Goal: Find specific page/section: Find specific page/section

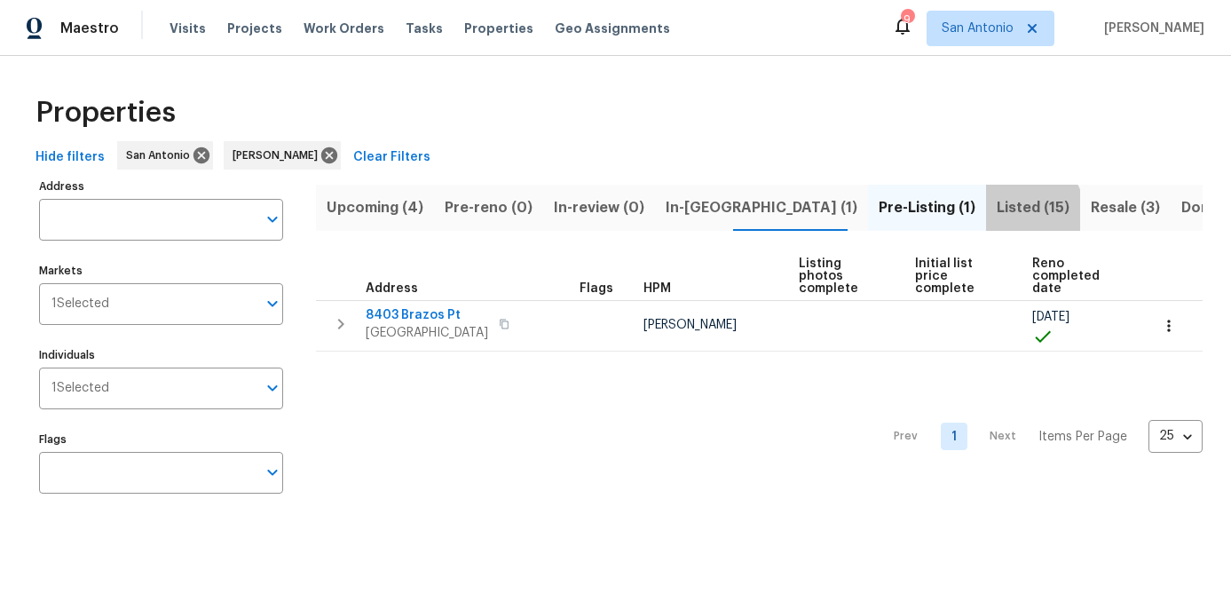
click at [997, 212] on span "Listed (15)" at bounding box center [1033, 207] width 73 height 25
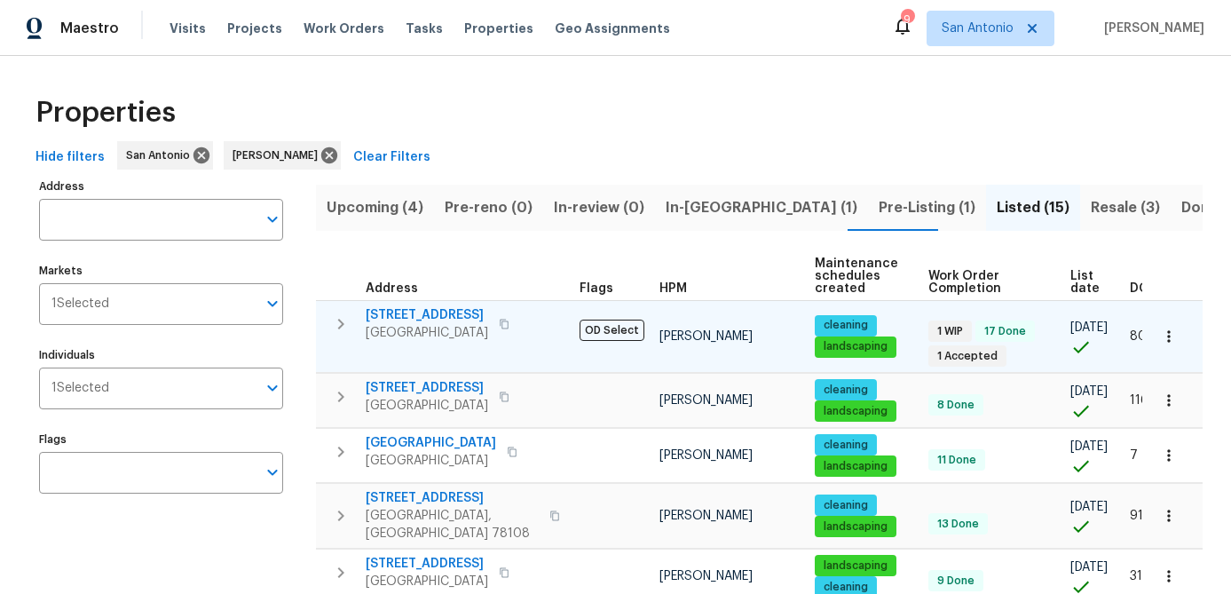
click at [383, 333] on span "[GEOGRAPHIC_DATA]" at bounding box center [427, 333] width 122 height 18
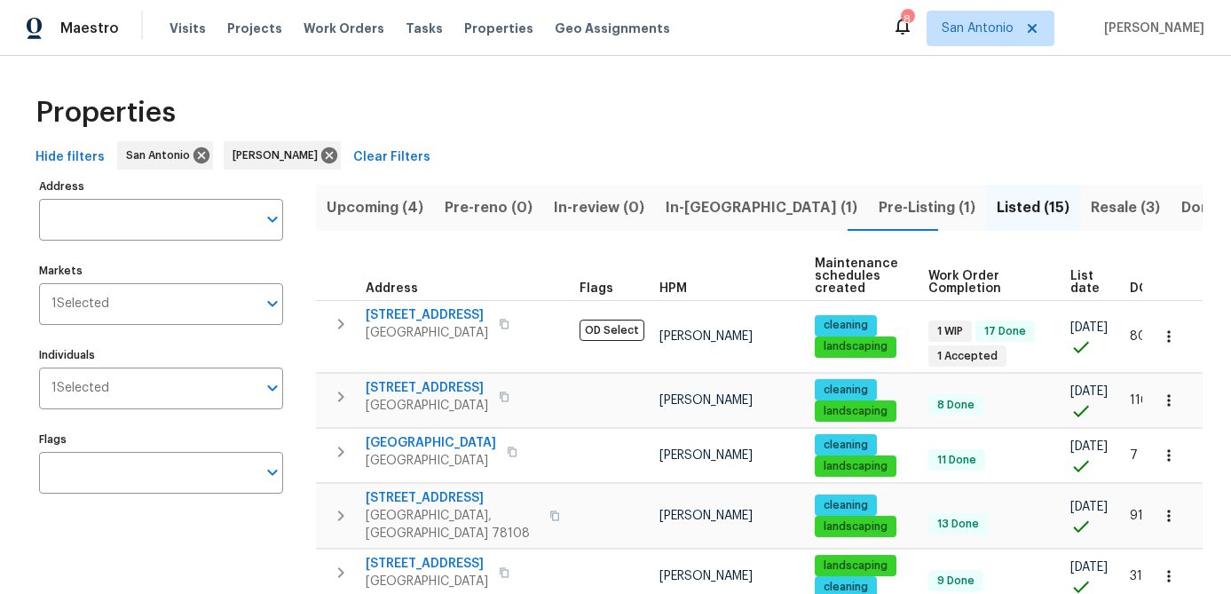
click at [1070, 271] on span "List date" at bounding box center [1084, 282] width 29 height 25
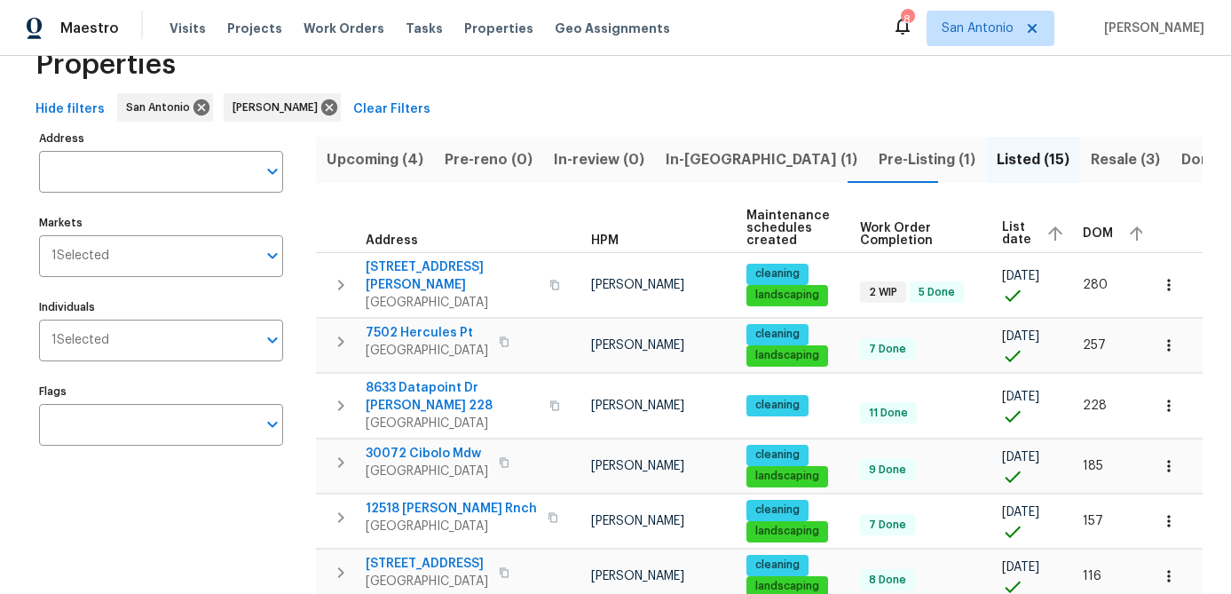
scroll to position [0, 74]
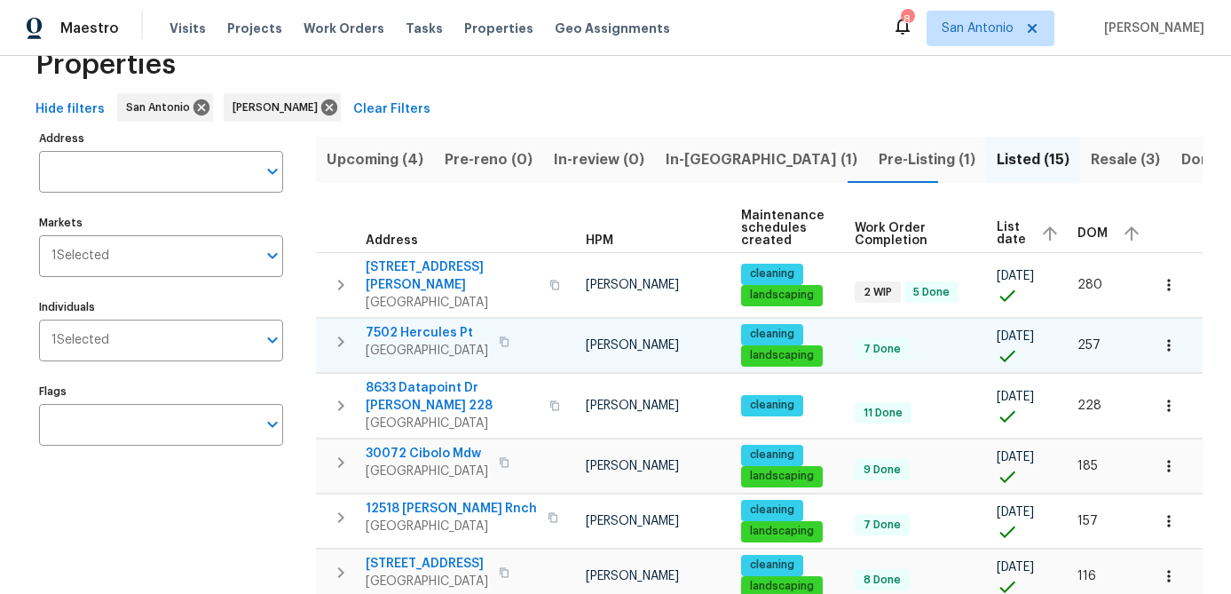
click at [1170, 337] on icon "button" at bounding box center [1169, 345] width 18 height 18
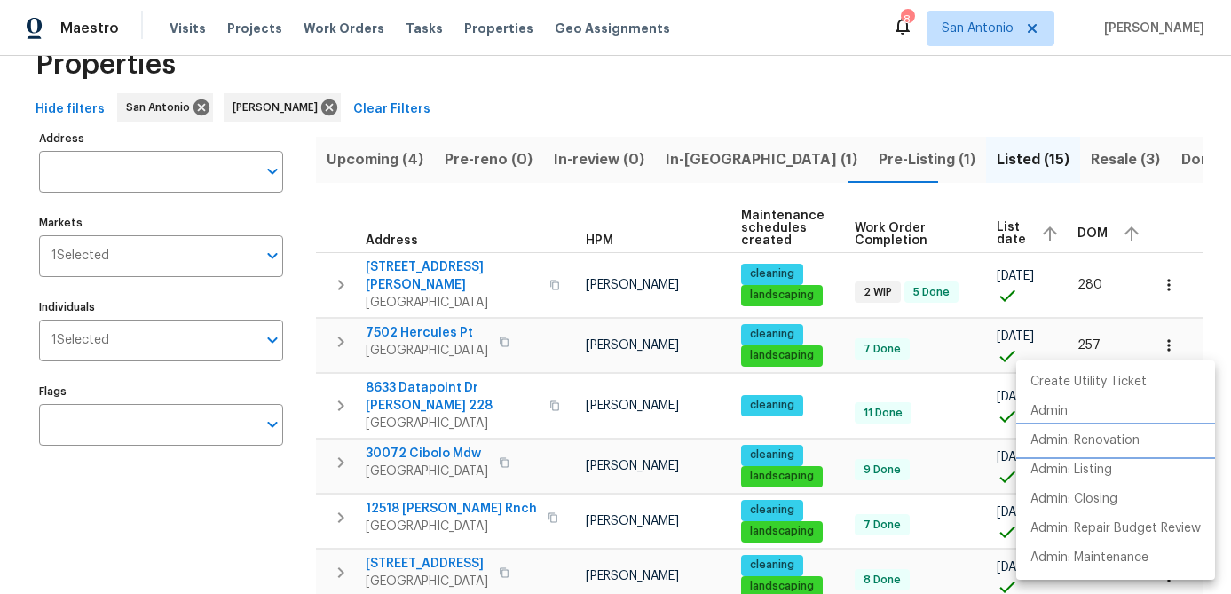
click at [1094, 451] on li "Admin: Renovation" at bounding box center [1115, 440] width 199 height 29
click at [209, 477] on div at bounding box center [615, 297] width 1231 height 594
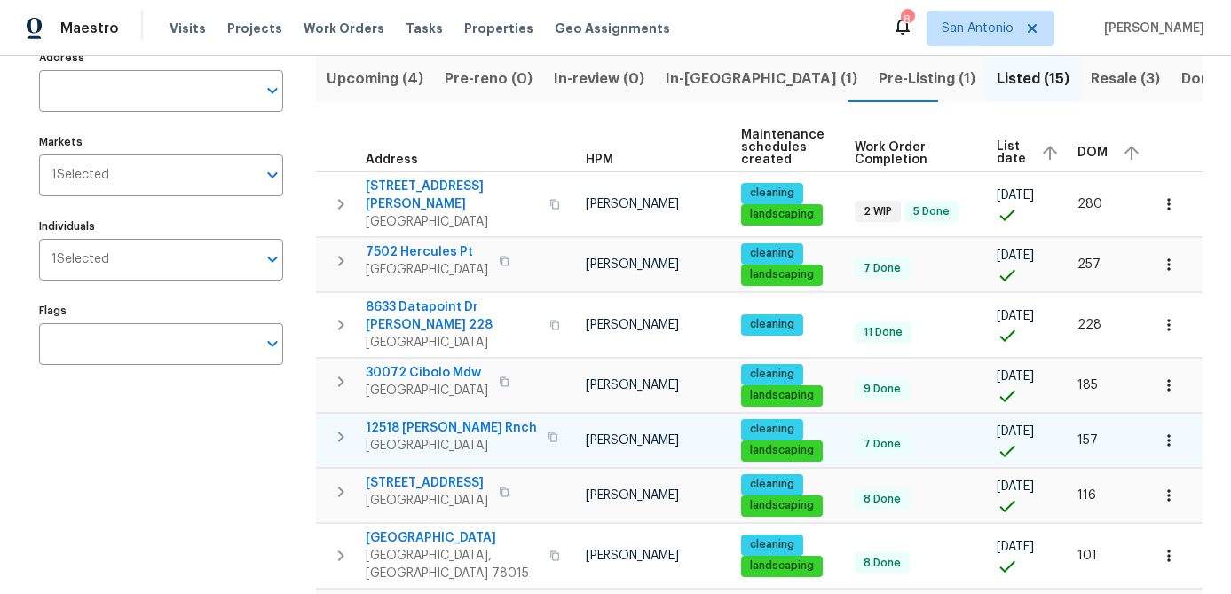
scroll to position [144, 0]
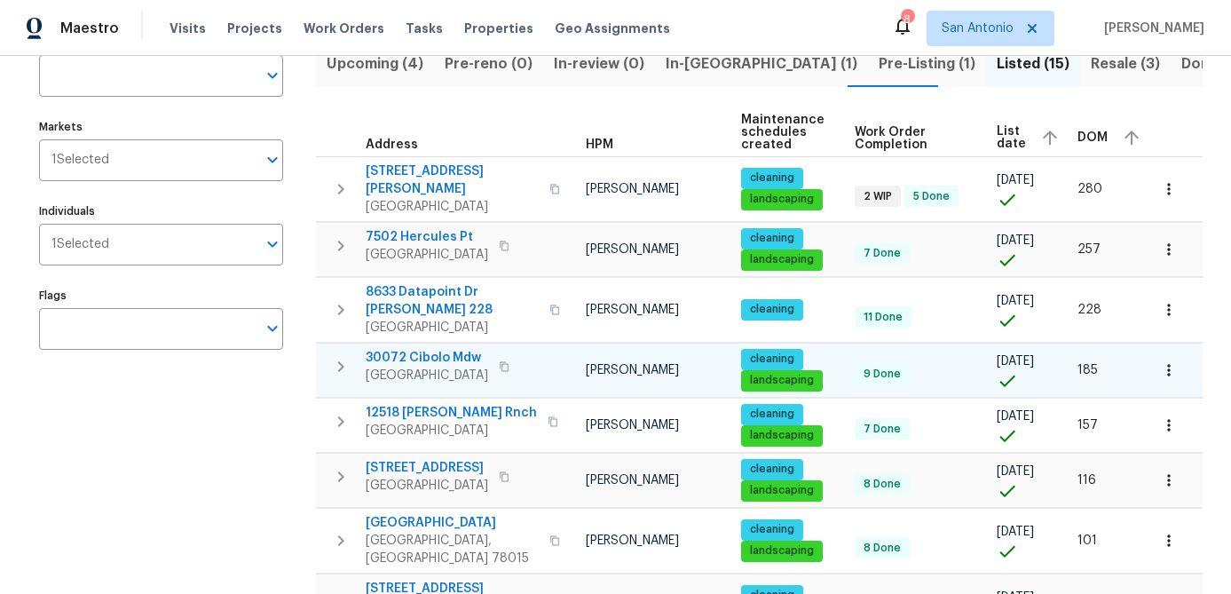
click at [1169, 361] on icon "button" at bounding box center [1169, 370] width 18 height 18
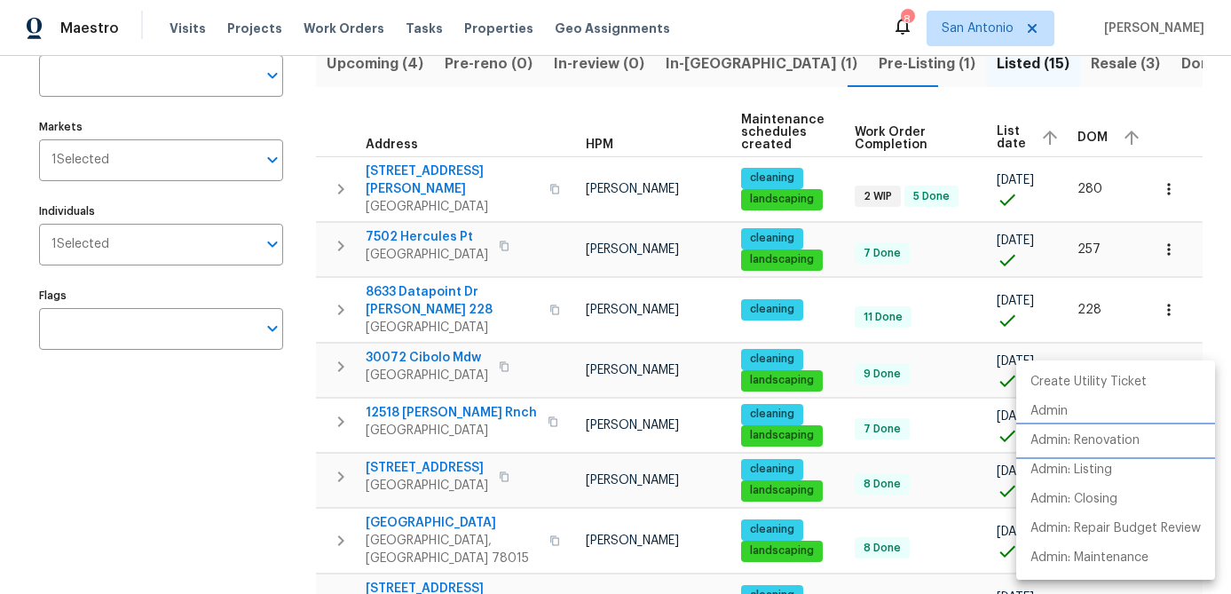
click at [1105, 444] on p "Admin: Renovation" at bounding box center [1084, 440] width 109 height 19
click at [188, 437] on div at bounding box center [615, 297] width 1231 height 594
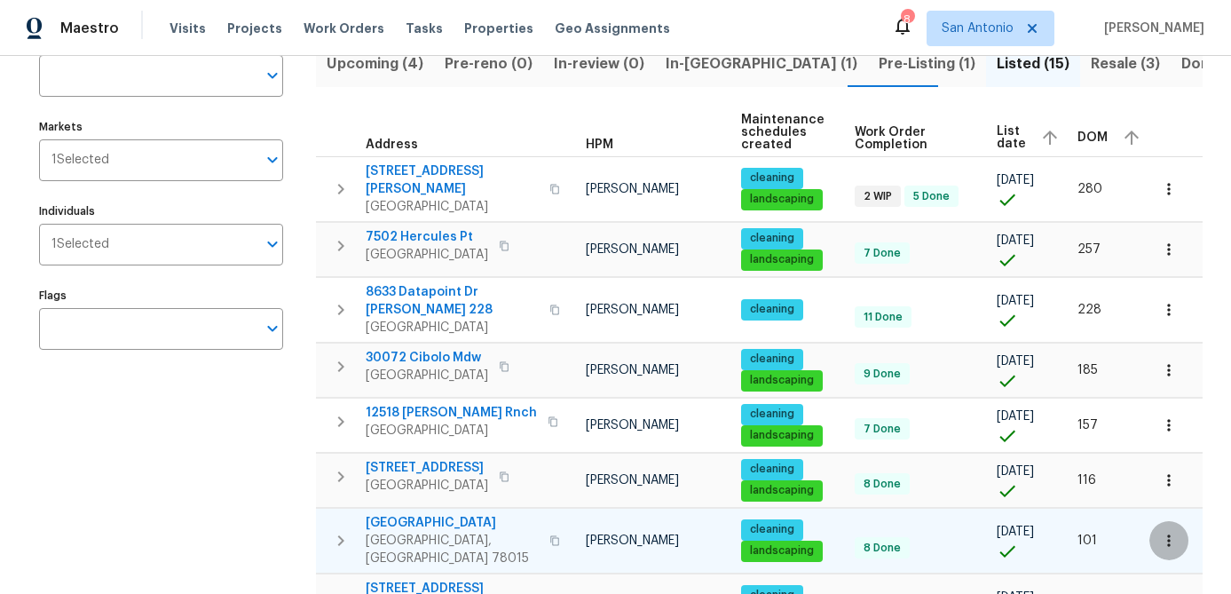
click at [1167, 532] on icon "button" at bounding box center [1169, 541] width 18 height 18
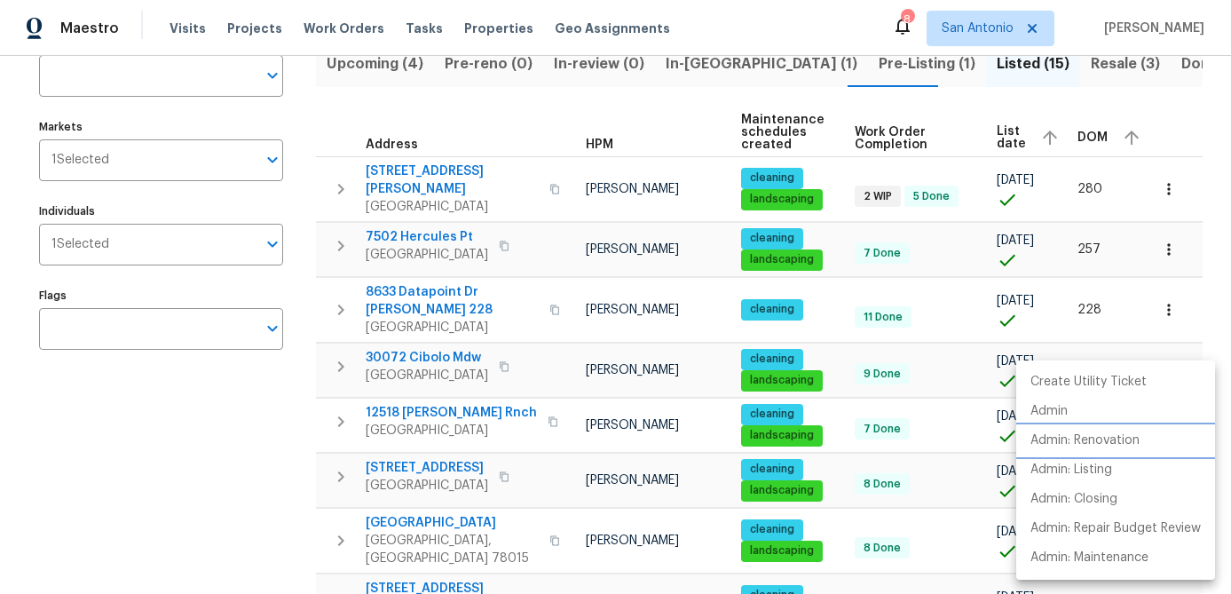
click at [1092, 433] on p "Admin: Renovation" at bounding box center [1084, 440] width 109 height 19
click at [430, 524] on div at bounding box center [615, 297] width 1231 height 594
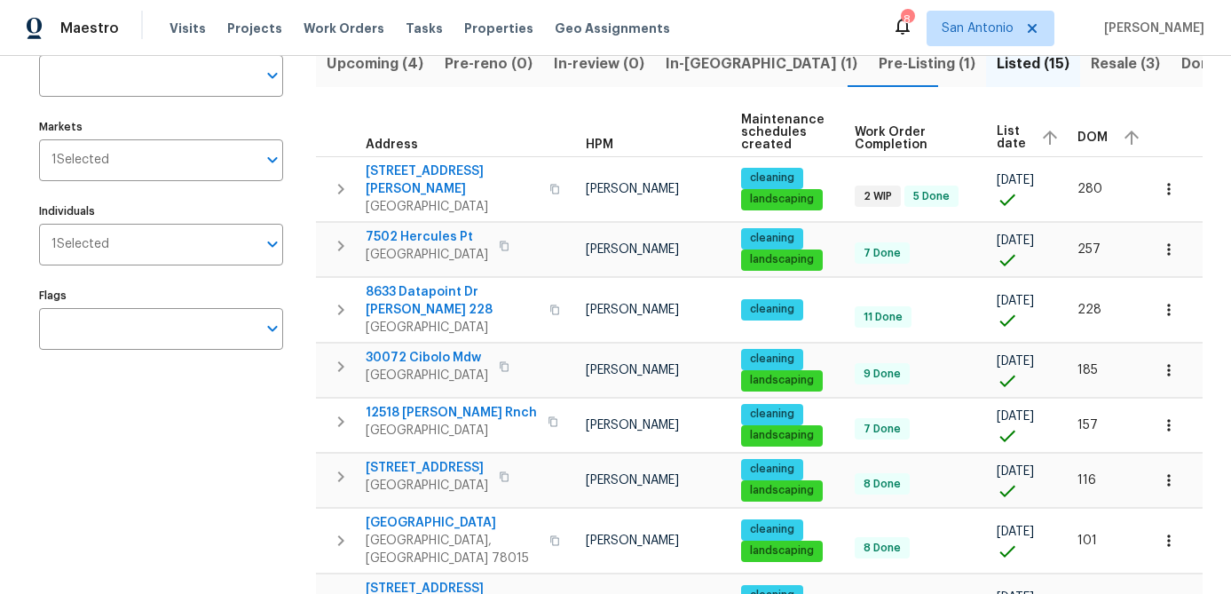
click at [430, 532] on span "[GEOGRAPHIC_DATA], [GEOGRAPHIC_DATA] 78015" at bounding box center [452, 549] width 173 height 35
click at [188, 512] on div "Address Address Markets 1 Selected Markets Individuals 1 Selected Individuals F…" at bounding box center [172, 574] width 266 height 1088
click at [444, 366] on span "[GEOGRAPHIC_DATA]" at bounding box center [427, 375] width 122 height 18
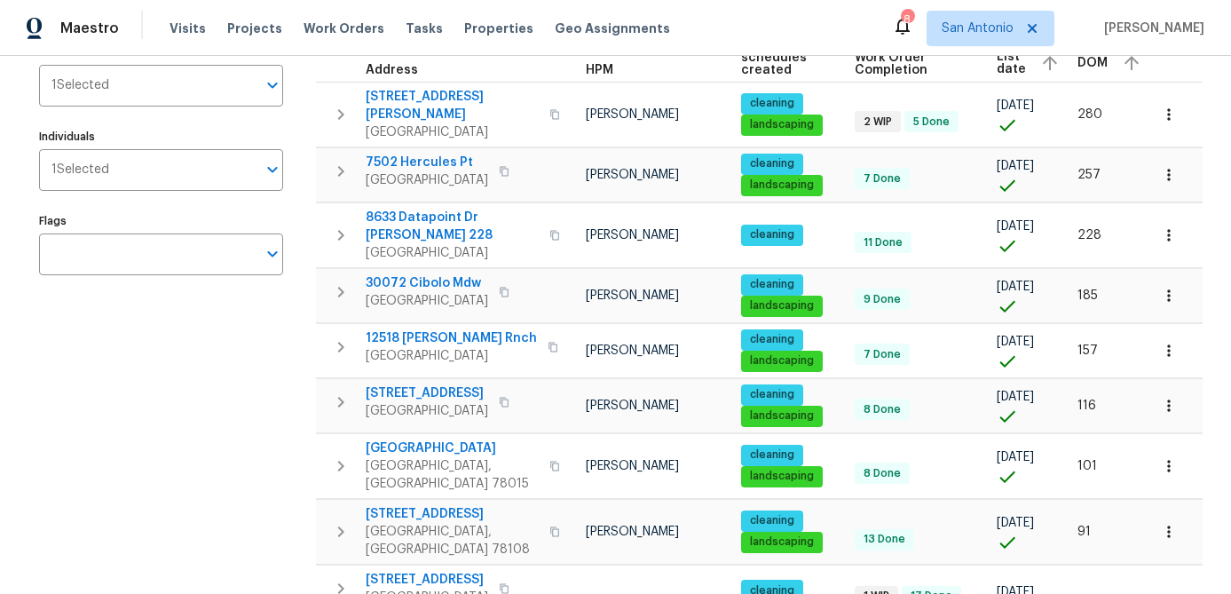
scroll to position [628, 0]
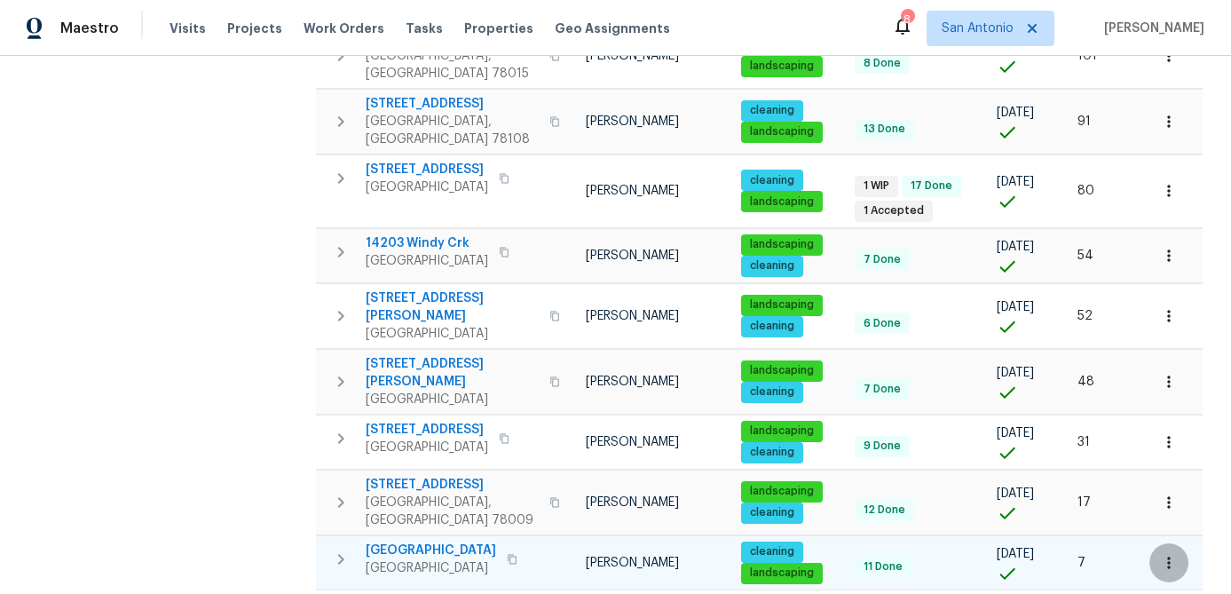
click at [1166, 554] on icon "button" at bounding box center [1169, 563] width 18 height 18
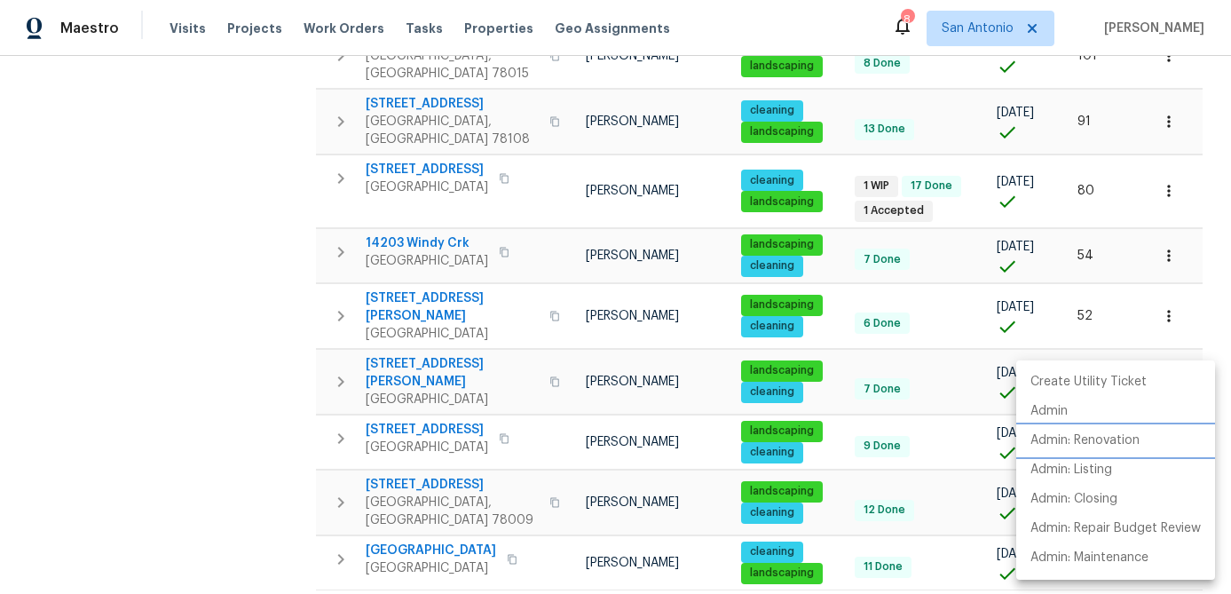
click at [1111, 444] on p "Admin: Renovation" at bounding box center [1084, 440] width 109 height 19
click at [163, 310] on div at bounding box center [615, 297] width 1231 height 594
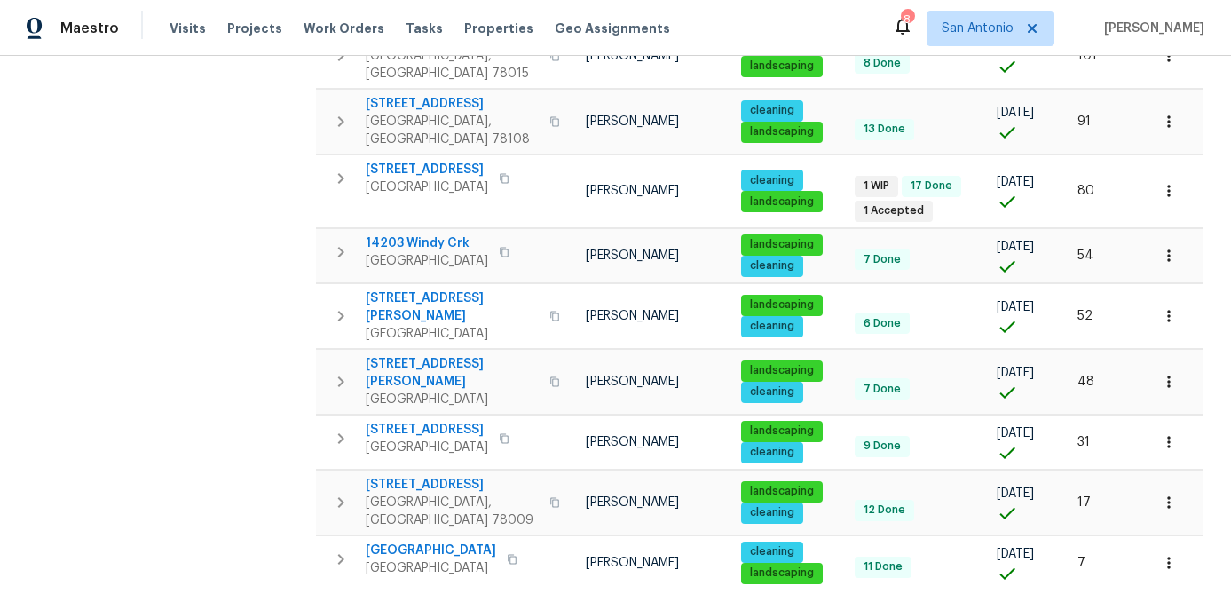
scroll to position [0, 0]
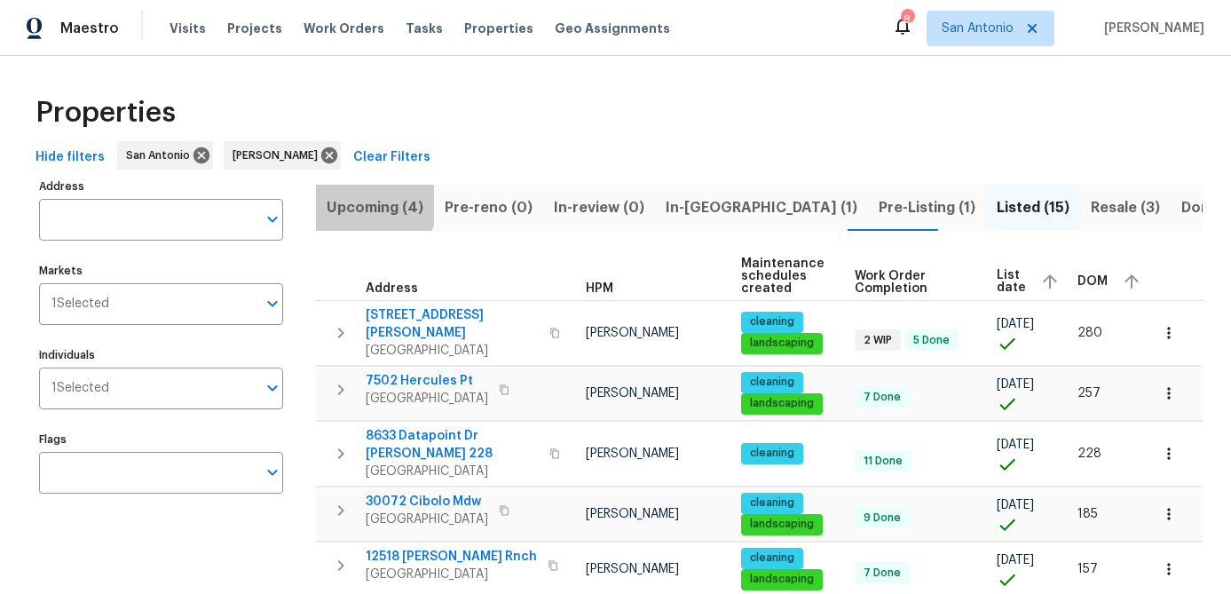
click at [371, 203] on span "Upcoming (4)" at bounding box center [375, 207] width 97 height 25
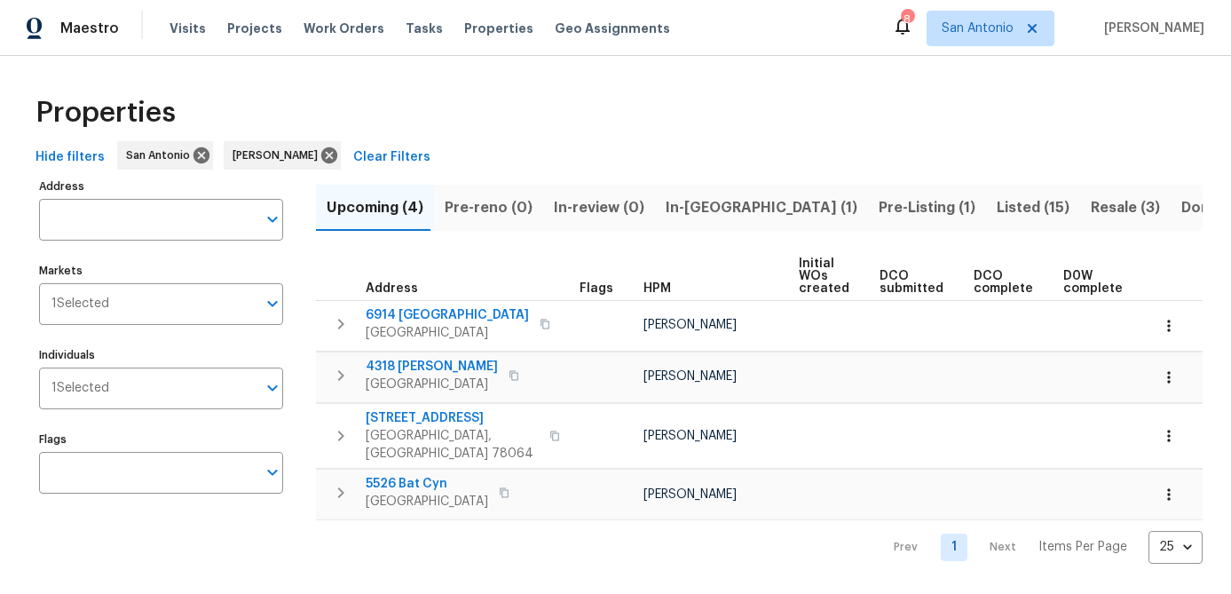
click at [689, 216] on span "In-[GEOGRAPHIC_DATA] (1)" at bounding box center [762, 207] width 192 height 25
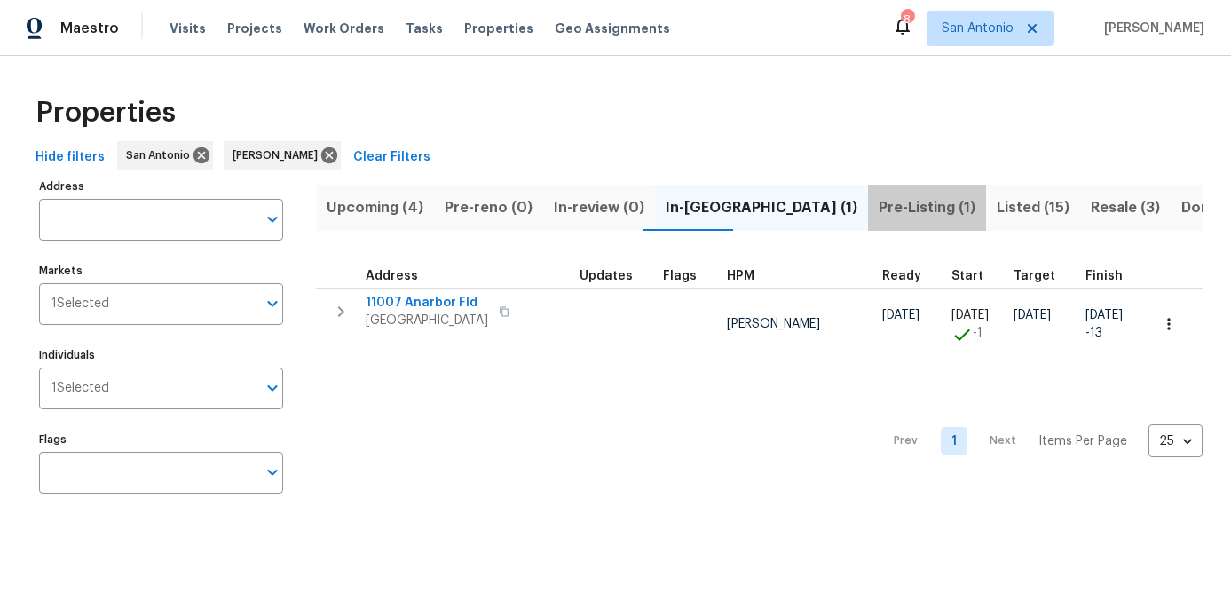
click at [878, 212] on span "Pre-Listing (1)" at bounding box center [926, 207] width 97 height 25
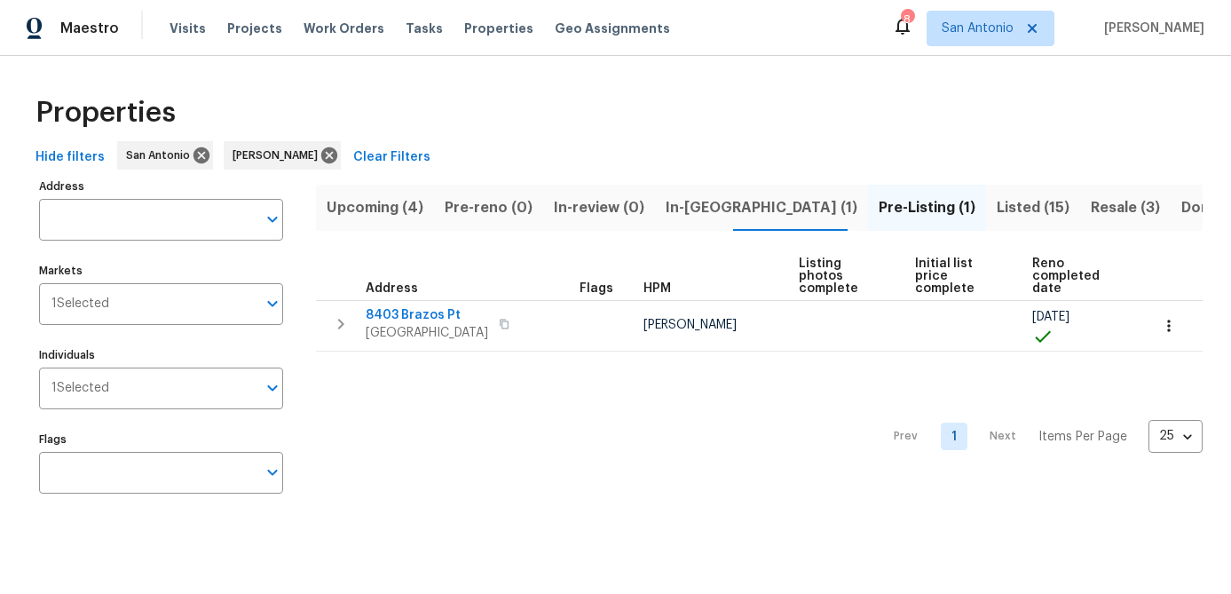
click at [673, 203] on span "In-[GEOGRAPHIC_DATA] (1)" at bounding box center [762, 207] width 192 height 25
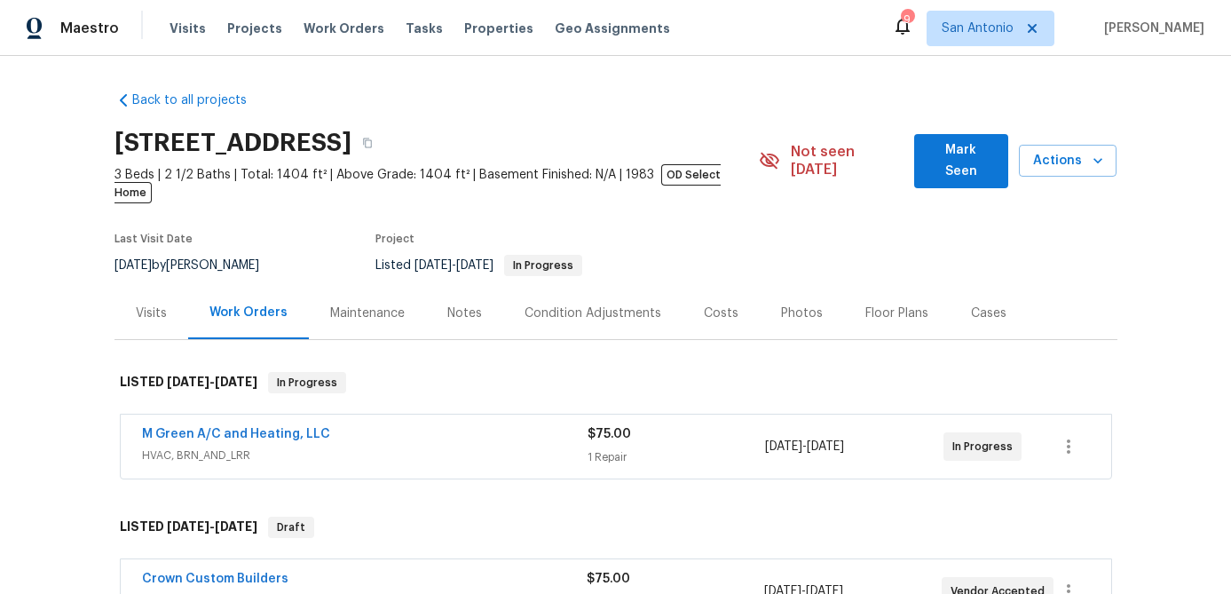
click at [203, 425] on span "M Green A/C and Heating, LLC" at bounding box center [236, 434] width 188 height 18
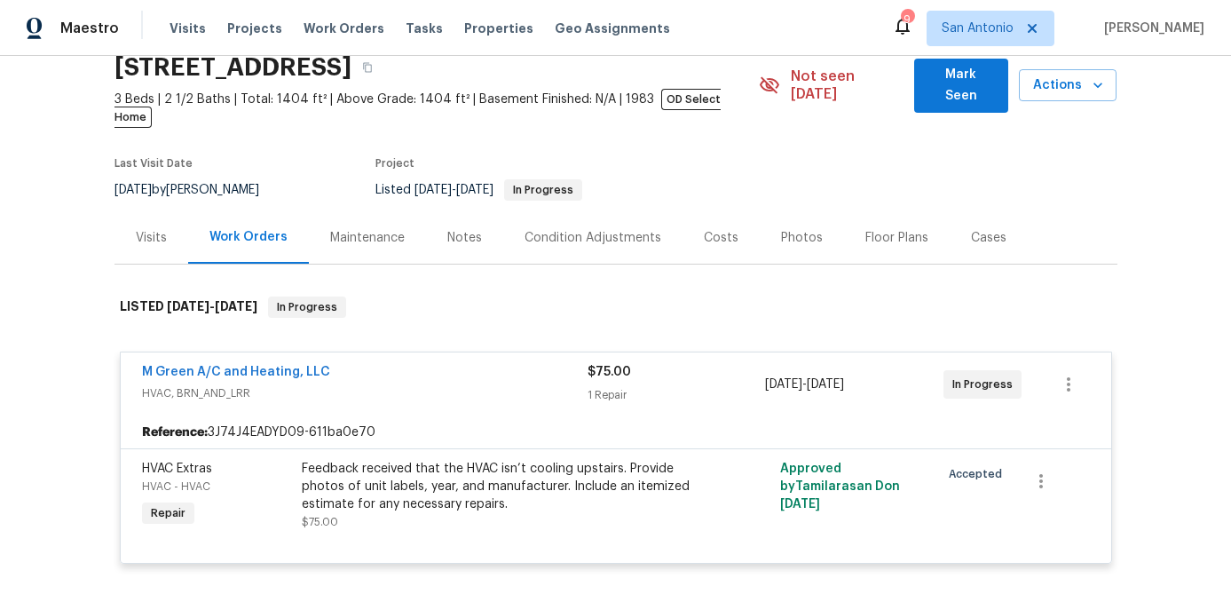
scroll to position [76, 0]
click at [236, 365] on link "M Green A/C and Heating, LLC" at bounding box center [236, 371] width 188 height 12
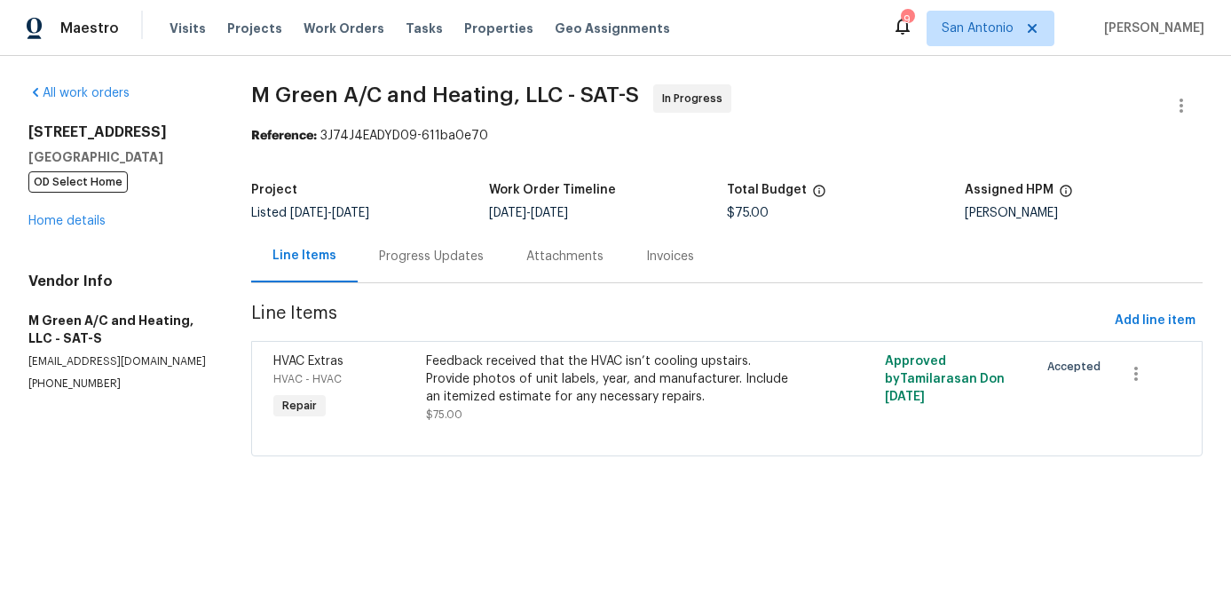
click at [437, 256] on div "Progress Updates" at bounding box center [431, 257] width 105 height 18
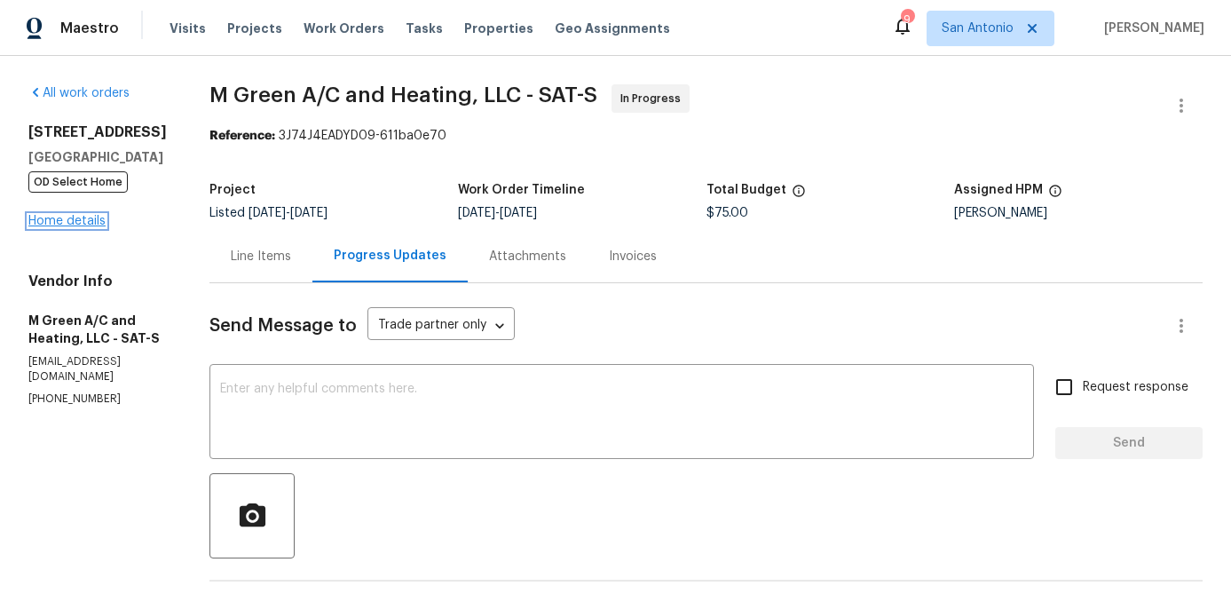
click at [53, 223] on link "Home details" at bounding box center [66, 221] width 77 height 12
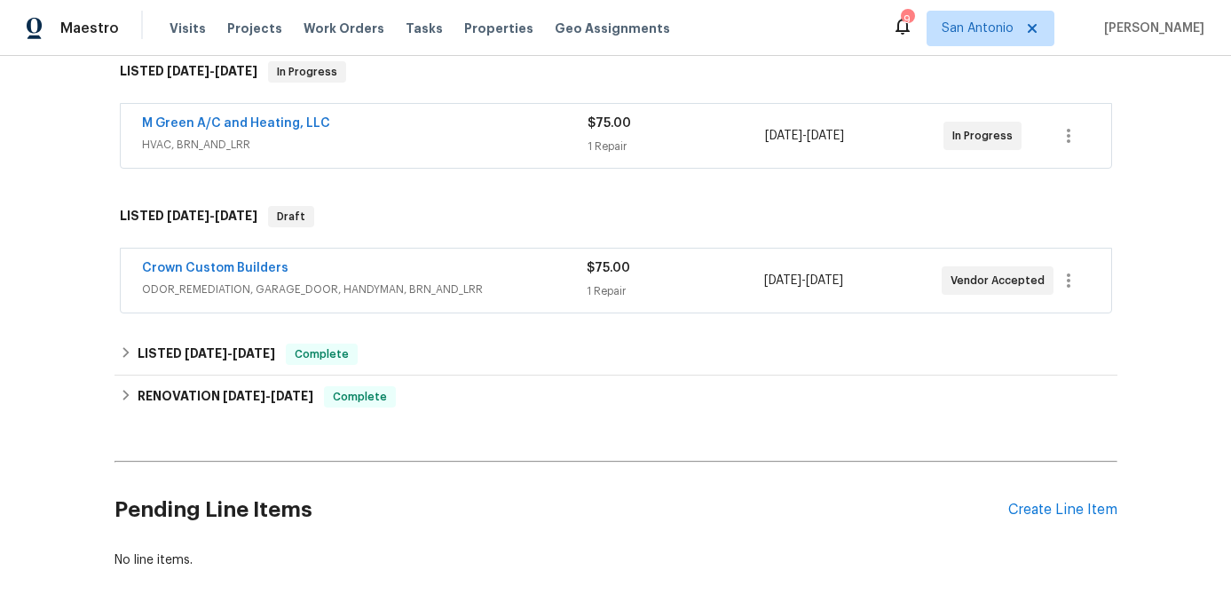
scroll to position [389, 0]
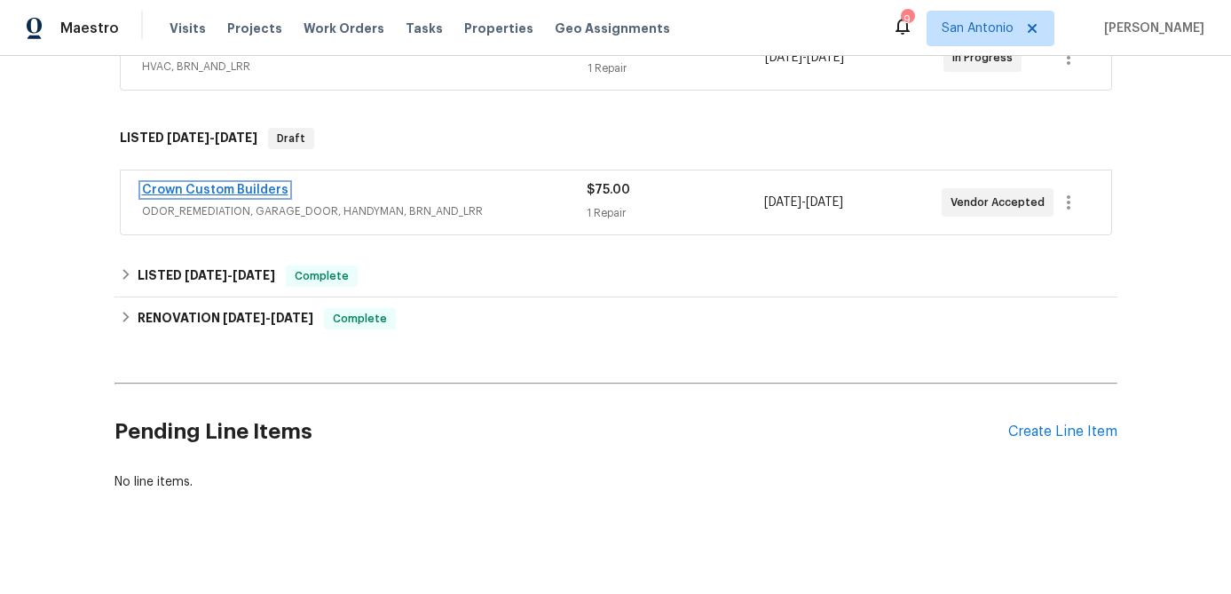
click at [217, 184] on link "Crown Custom Builders" at bounding box center [215, 190] width 146 height 12
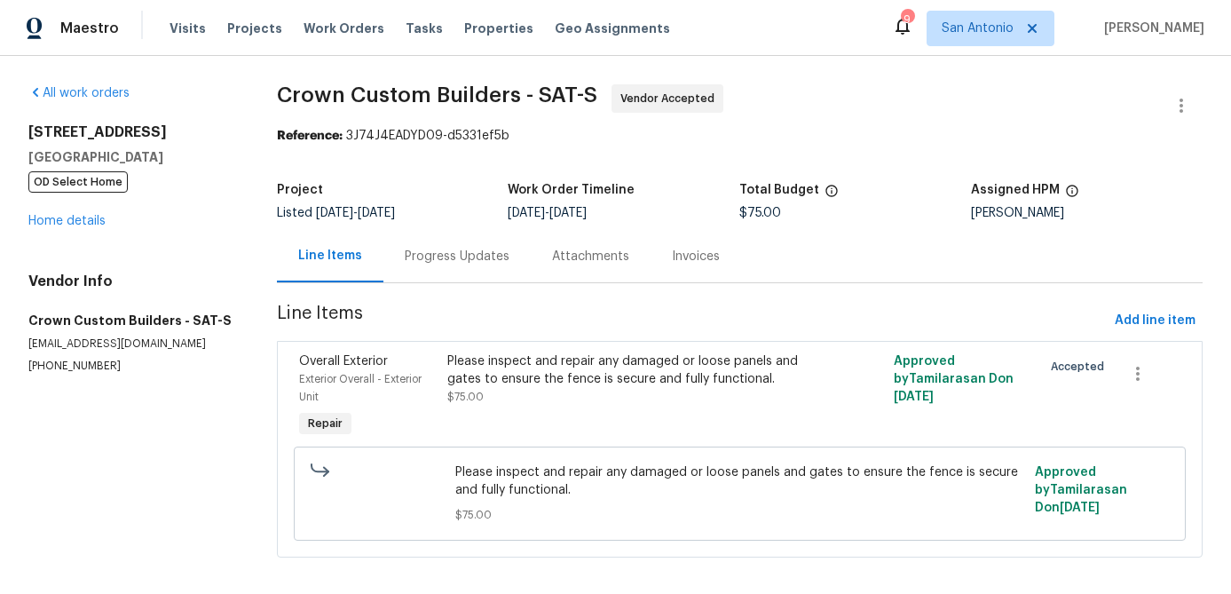
click at [452, 255] on div "Progress Updates" at bounding box center [457, 257] width 105 height 18
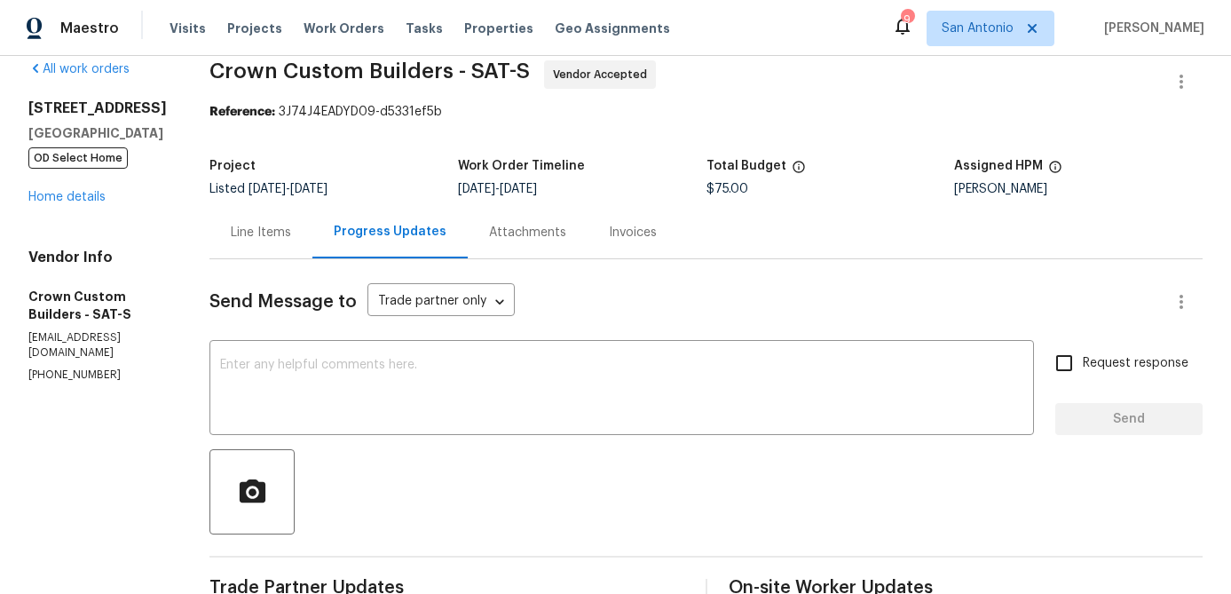
scroll to position [7, 0]
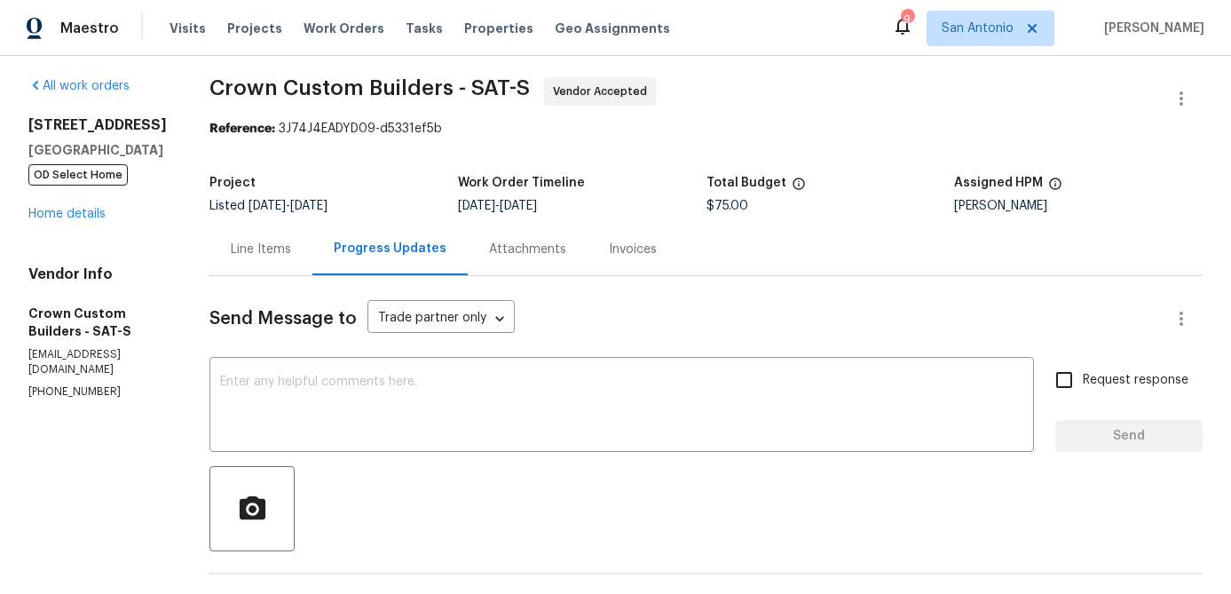
click at [238, 240] on div "Line Items" at bounding box center [261, 249] width 60 height 18
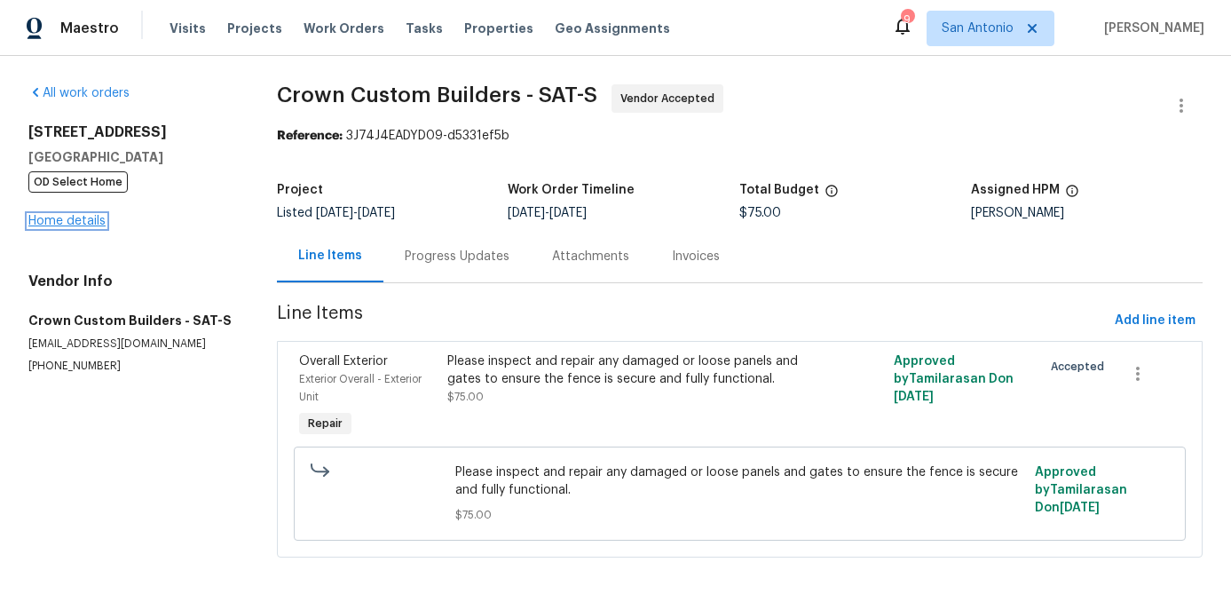
click at [62, 220] on link "Home details" at bounding box center [66, 221] width 77 height 12
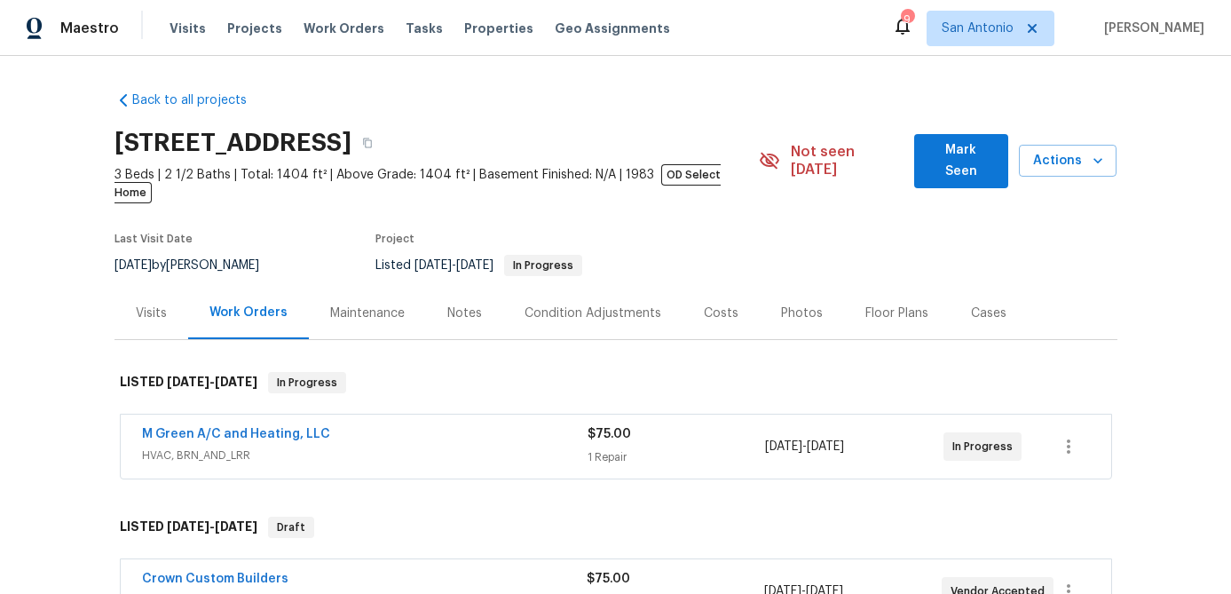
click at [468, 304] on div "Notes" at bounding box center [464, 313] width 35 height 18
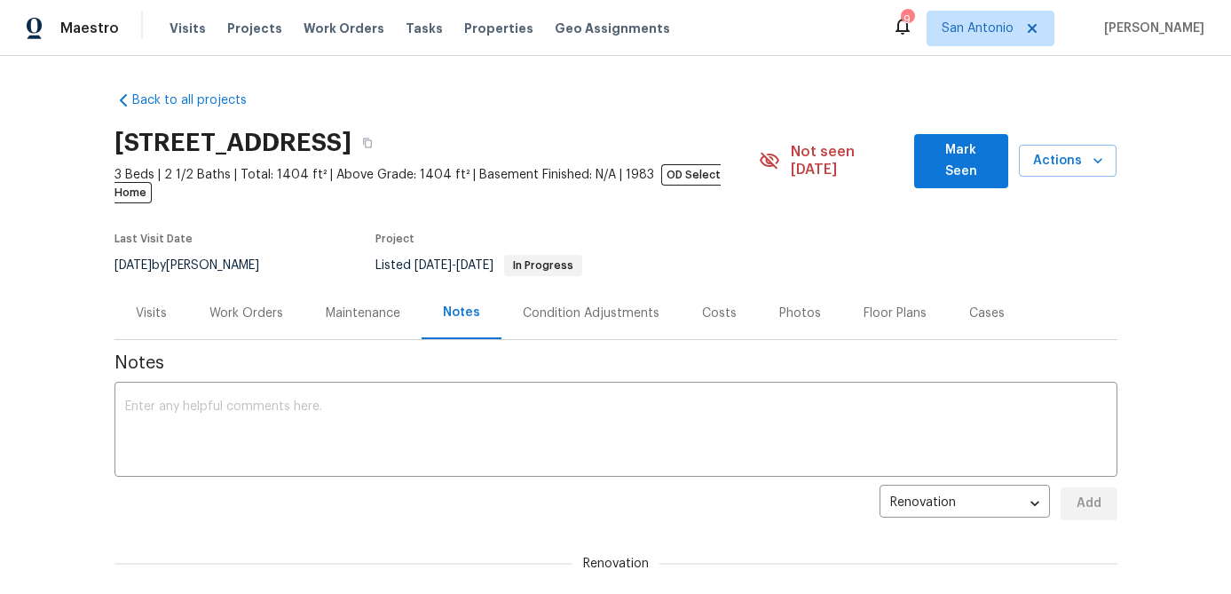
click at [963, 149] on span "Mark Seen" at bounding box center [961, 160] width 66 height 43
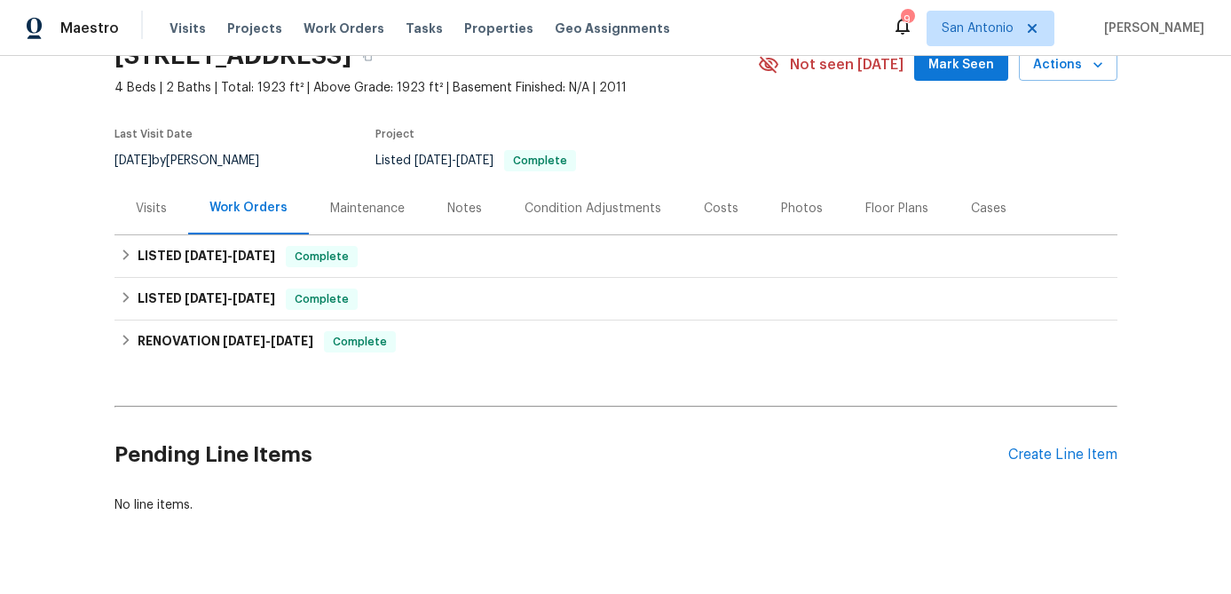
scroll to position [91, 0]
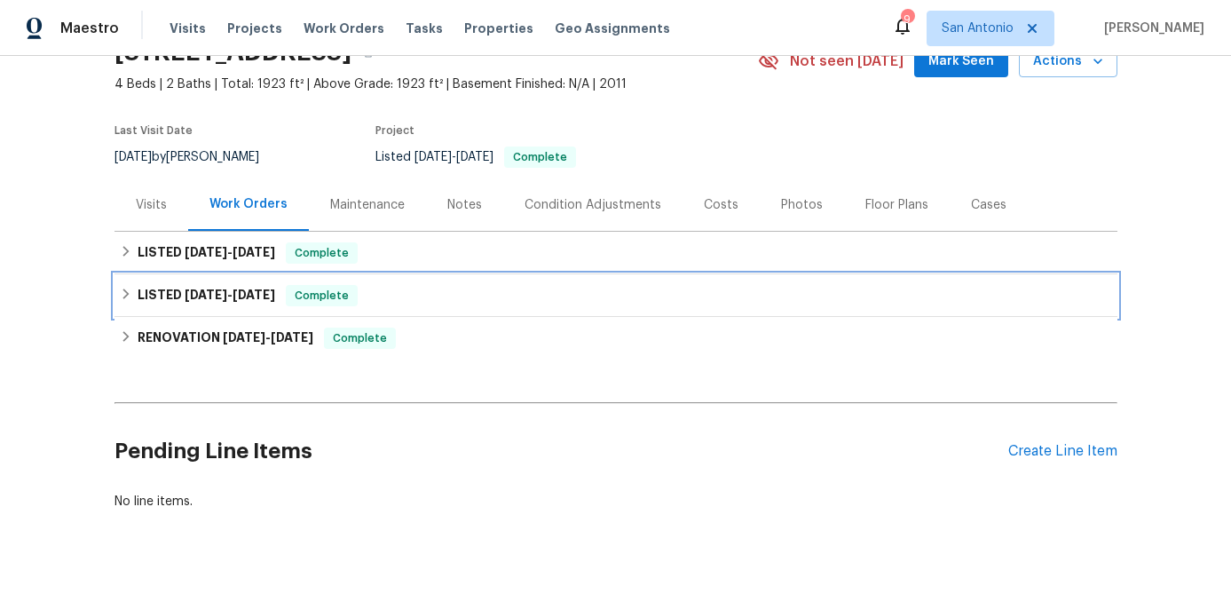
click at [334, 303] on span "Complete" at bounding box center [322, 296] width 68 height 18
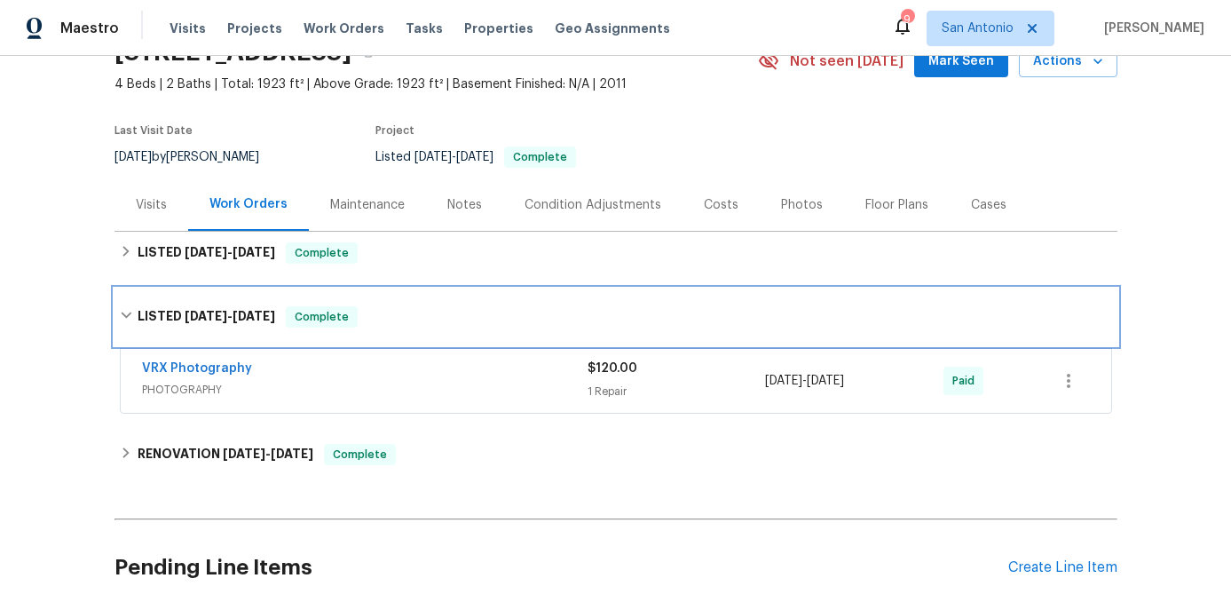
click at [316, 315] on span "Complete" at bounding box center [322, 317] width 68 height 18
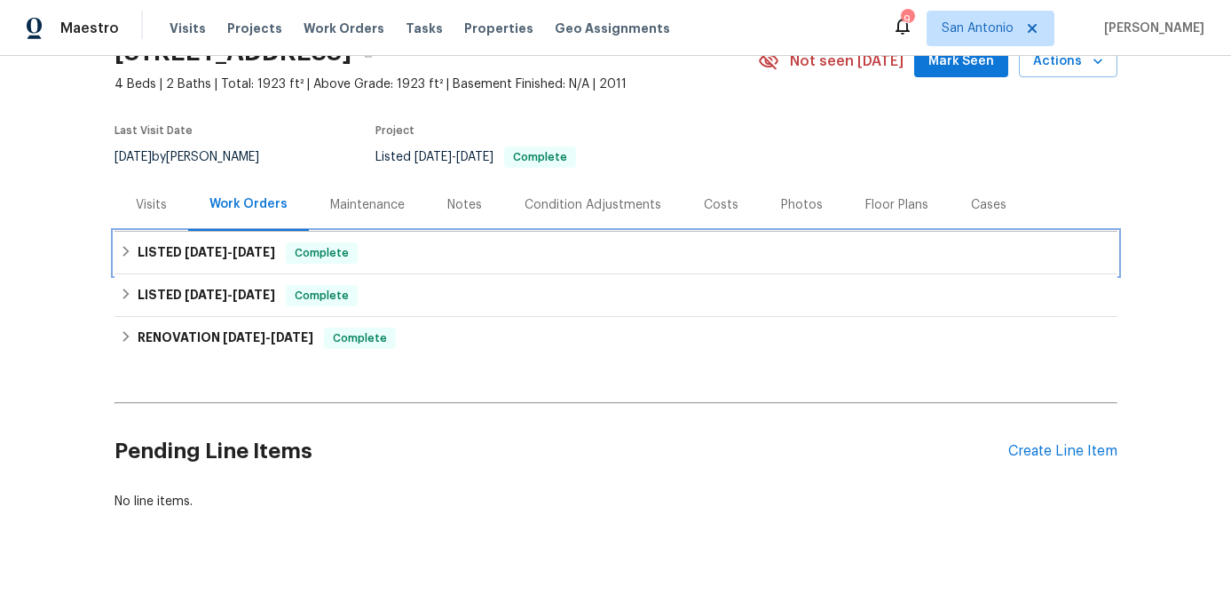
click at [323, 256] on span "Complete" at bounding box center [322, 253] width 68 height 18
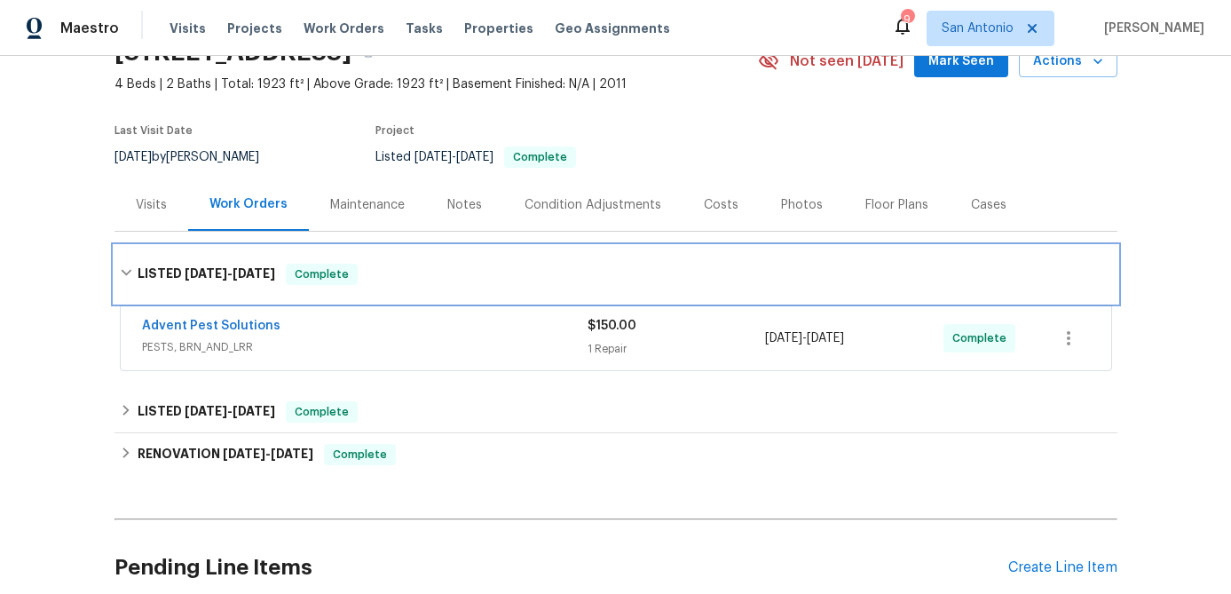
click at [323, 256] on div "LISTED 7/8/25 - 7/9/25 Complete" at bounding box center [615, 274] width 1003 height 57
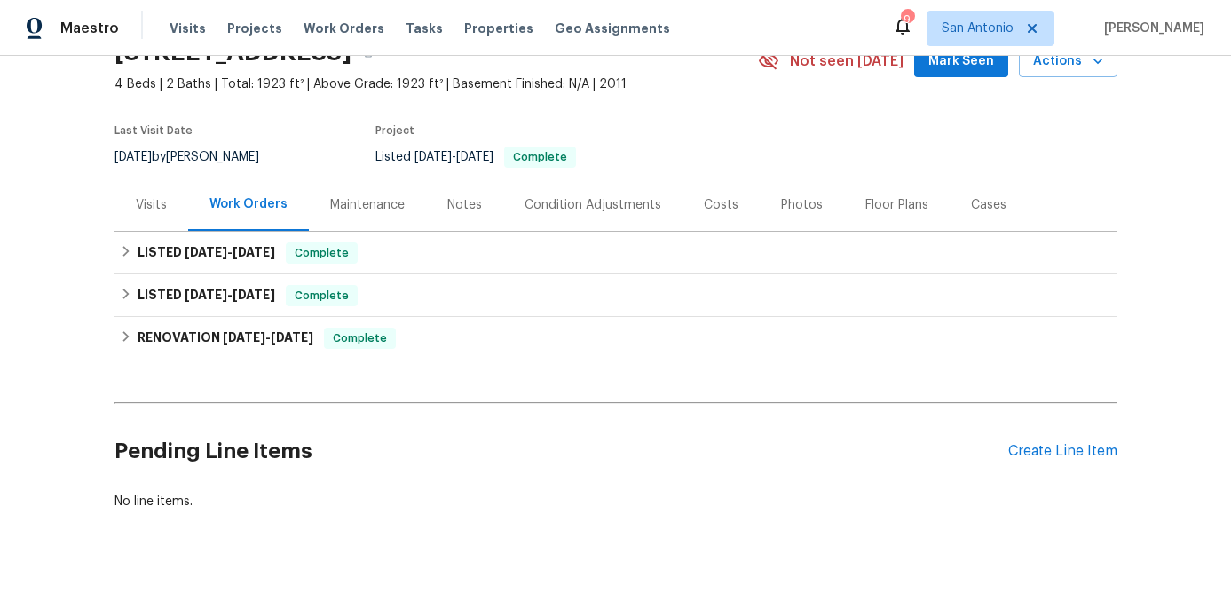
click at [447, 207] on div "Notes" at bounding box center [464, 205] width 35 height 18
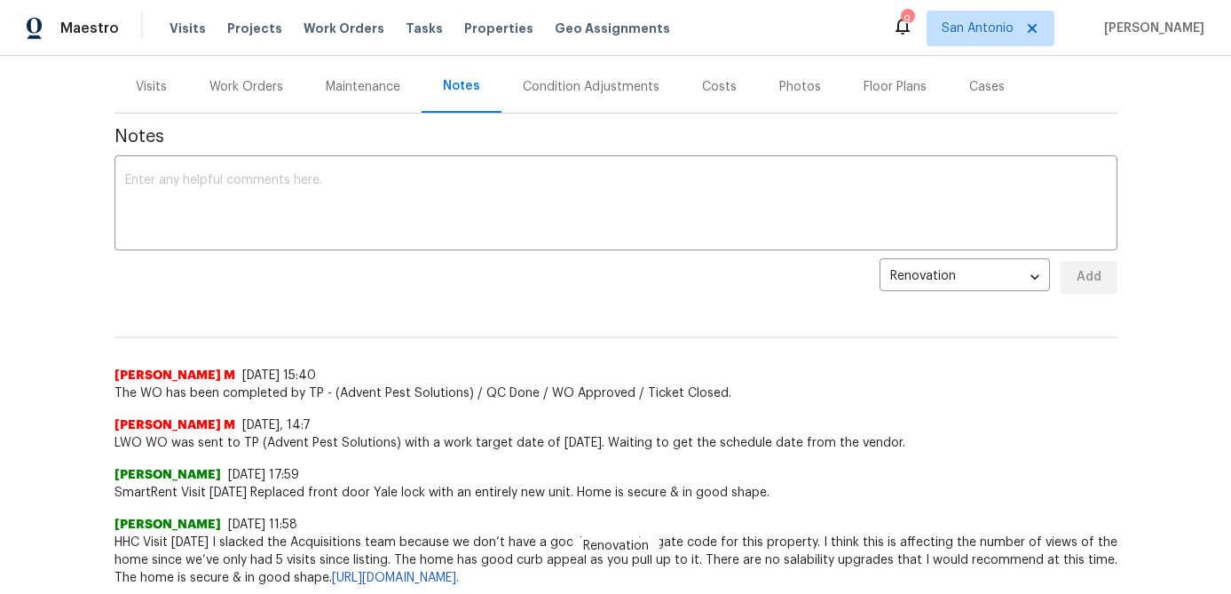
scroll to position [338, 0]
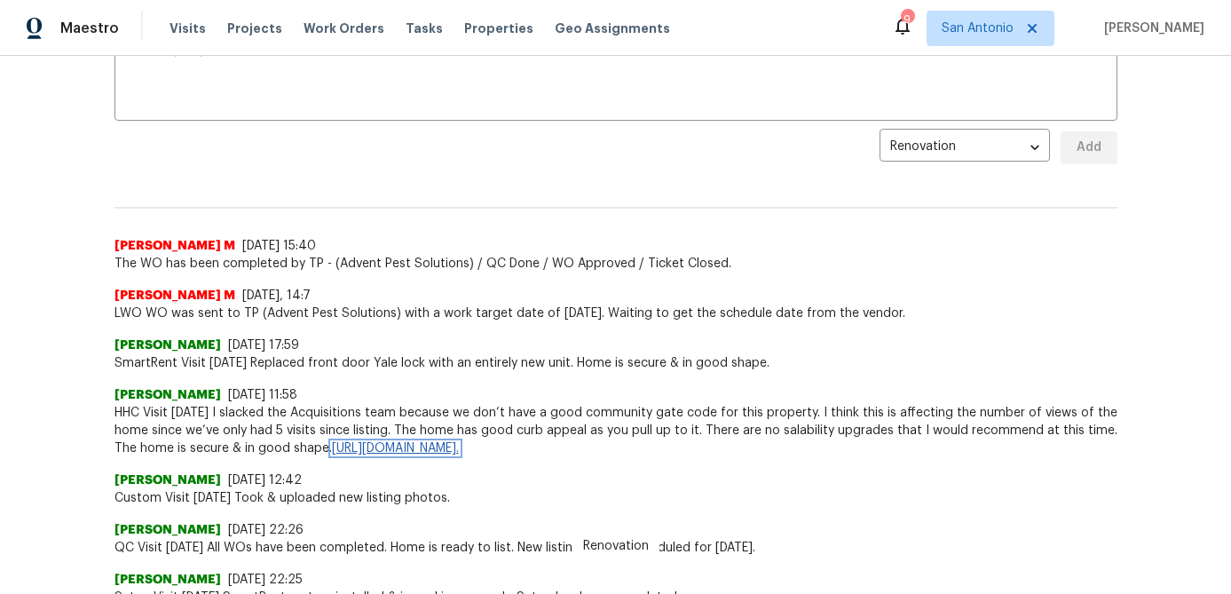
click at [459, 445] on link "https://opendoor.enterprise.slack.com/archives/C08S5V0PKKN/p1747105170640189." at bounding box center [395, 448] width 127 height 12
click at [885, 274] on div "Vignesh M 7/8/25, 14:7 LWO WO was sent to TP (Advent Pest Solutions) with a wor…" at bounding box center [615, 297] width 1003 height 50
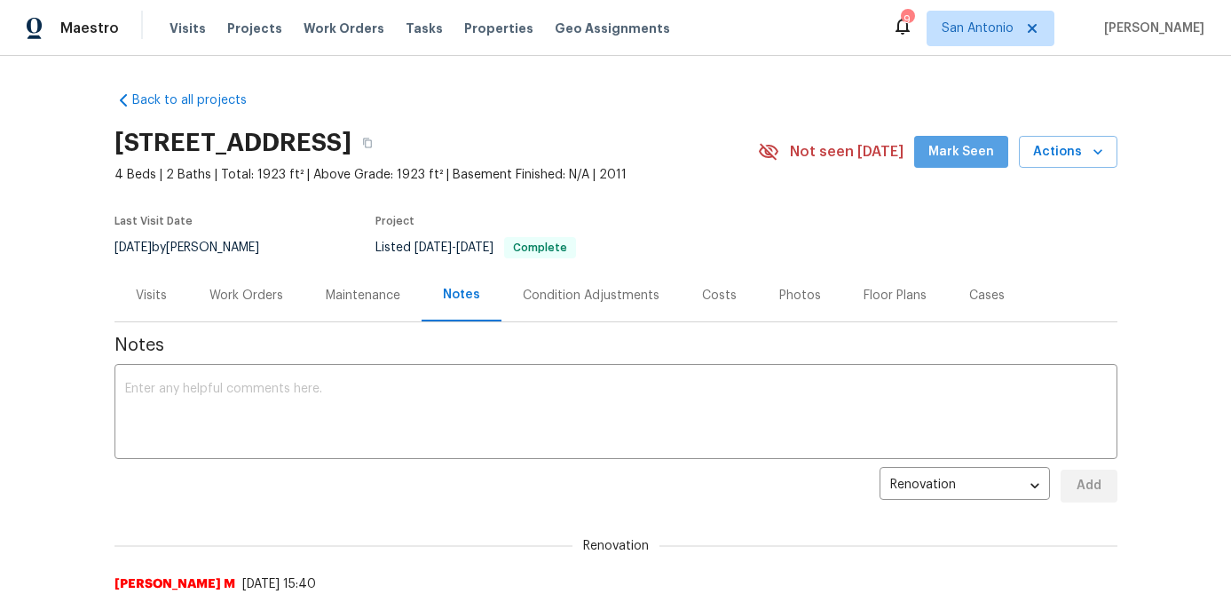
click at [977, 142] on span "Mark Seen" at bounding box center [961, 152] width 66 height 22
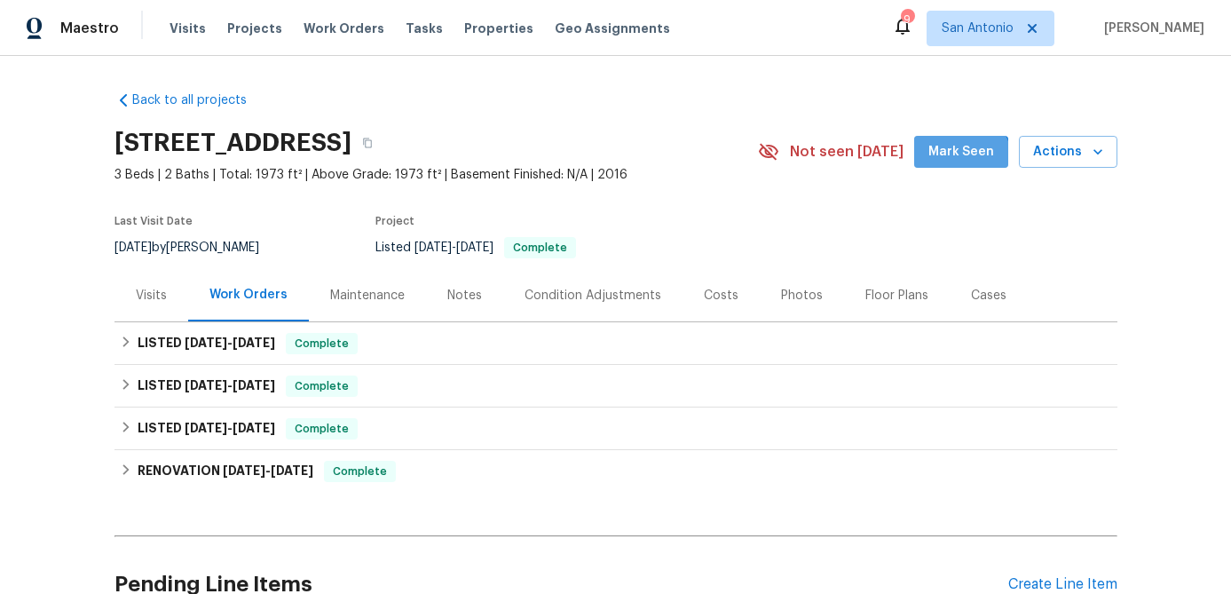
click at [966, 161] on span "Mark Seen" at bounding box center [961, 152] width 66 height 22
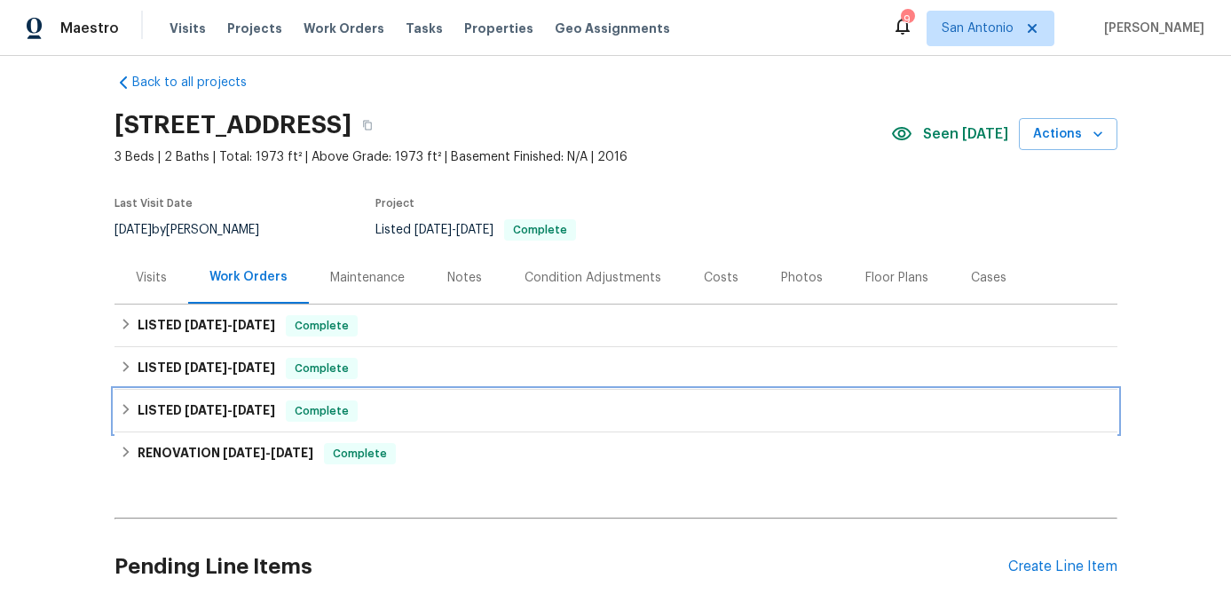
click at [318, 405] on span "Complete" at bounding box center [322, 411] width 68 height 18
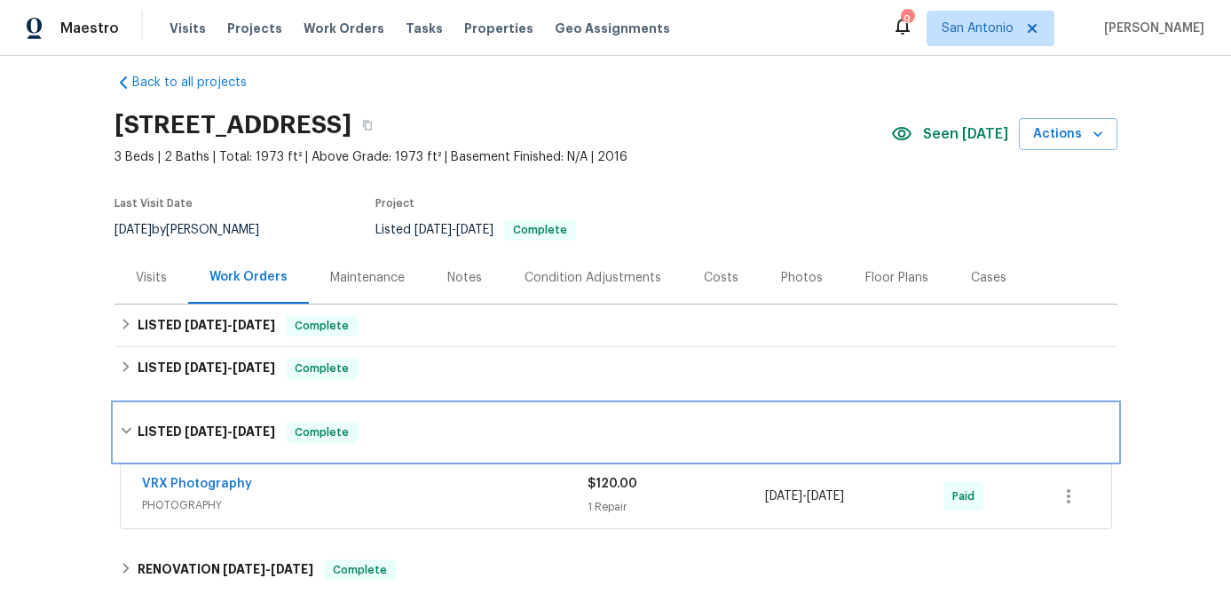
click at [317, 418] on div "LISTED 2/8/25 - 2/10/25 Complete" at bounding box center [615, 432] width 1003 height 57
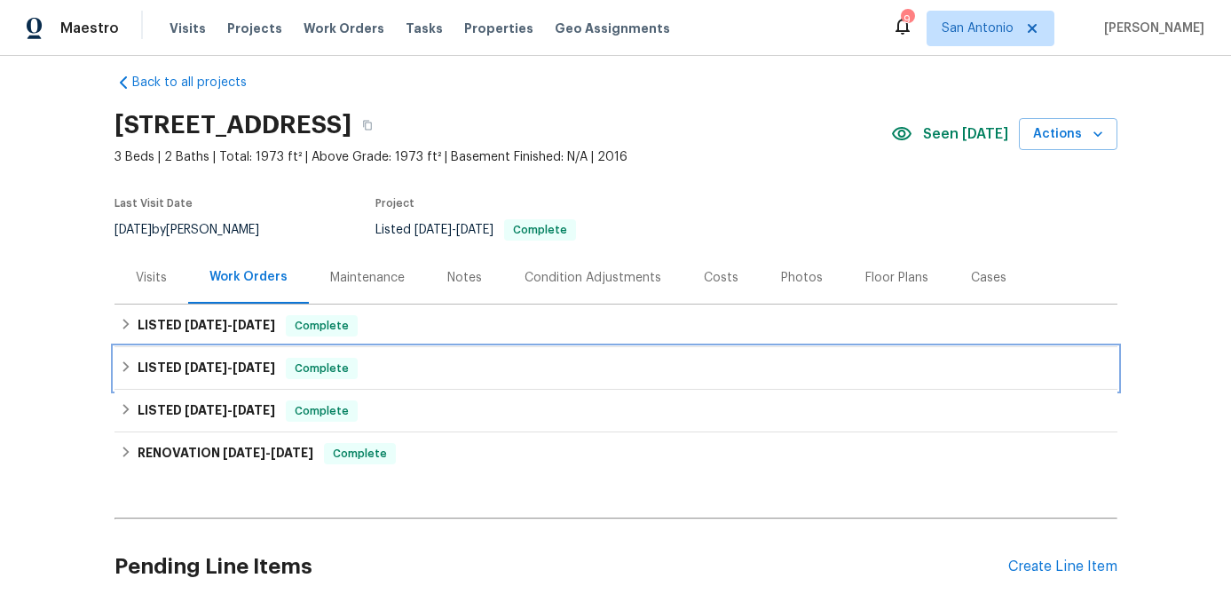
click at [334, 372] on span "Complete" at bounding box center [322, 368] width 68 height 18
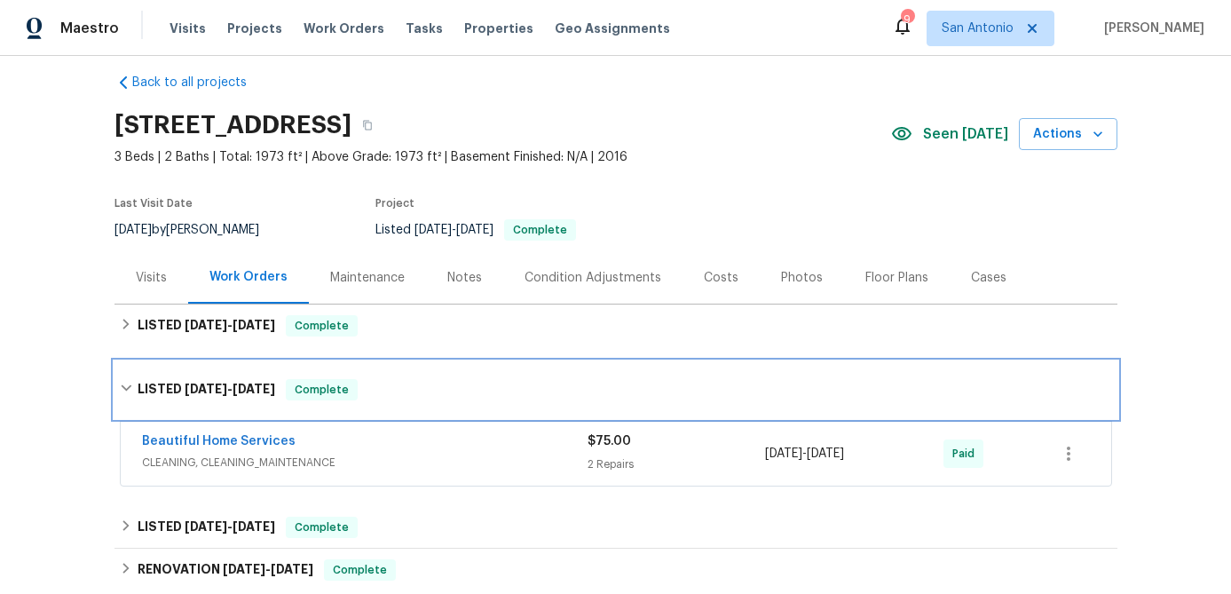
click at [333, 383] on span "Complete" at bounding box center [322, 390] width 68 height 18
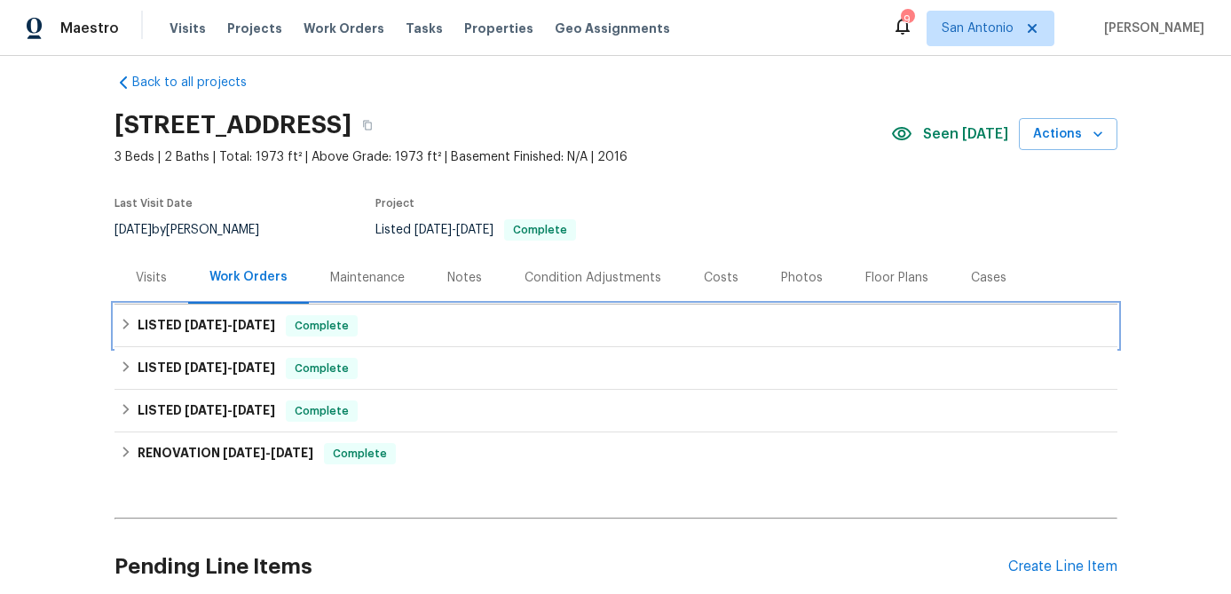
click at [322, 325] on span "Complete" at bounding box center [322, 326] width 68 height 18
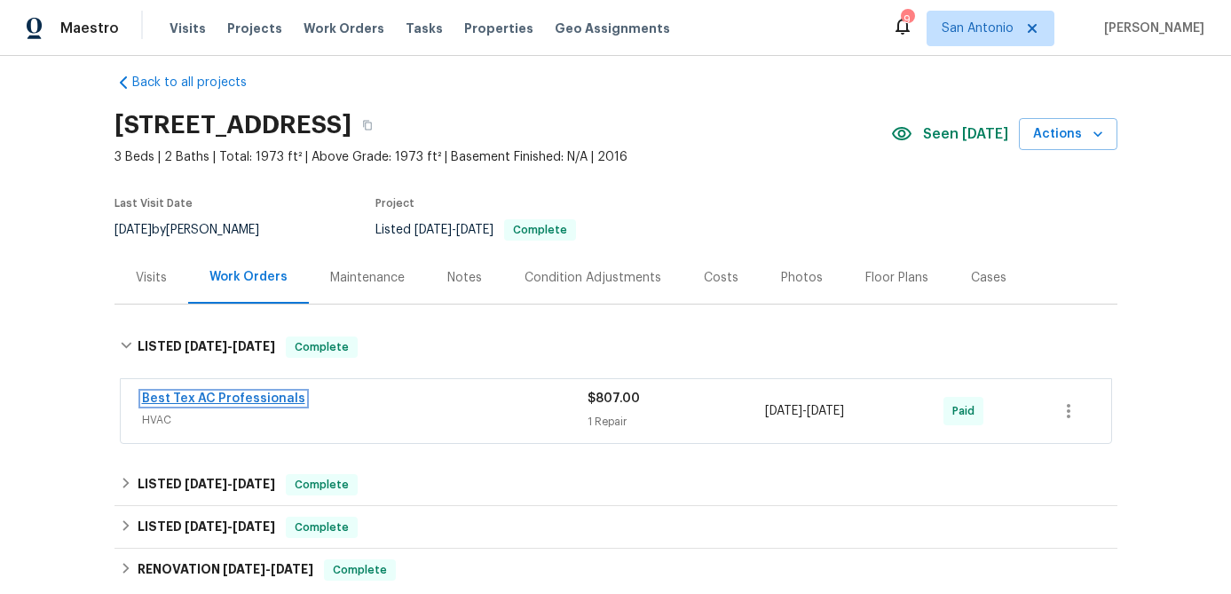
click at [257, 398] on link "Best Tex AC Professionals" at bounding box center [223, 398] width 163 height 12
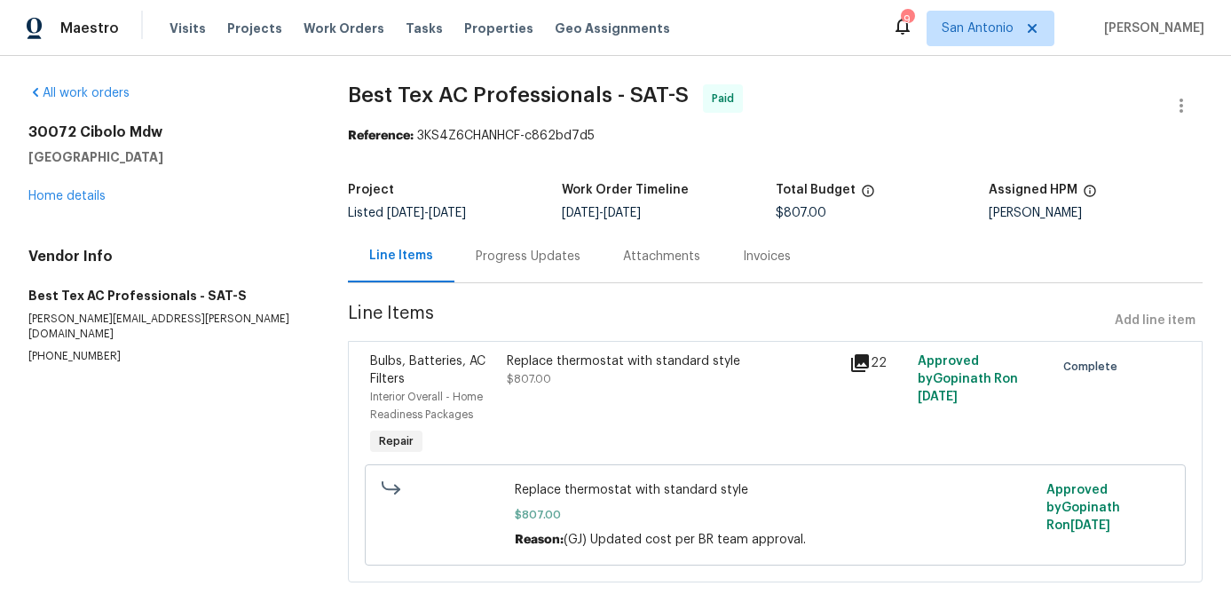
click at [860, 363] on icon at bounding box center [860, 363] width 18 height 18
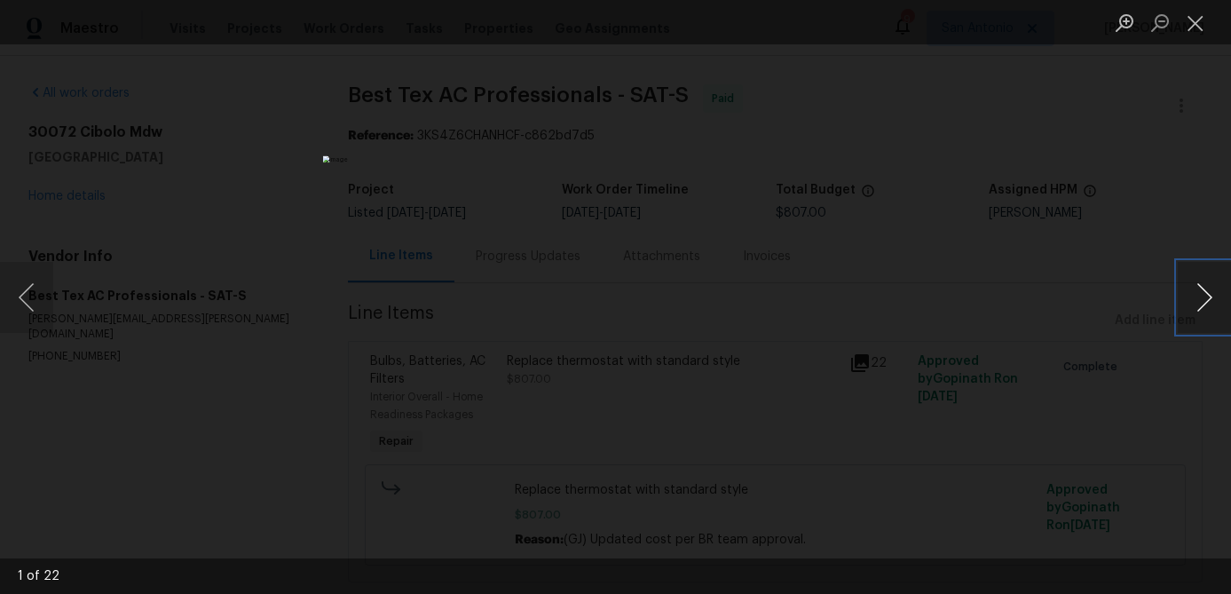
click at [1212, 280] on button "Next image" at bounding box center [1204, 297] width 53 height 71
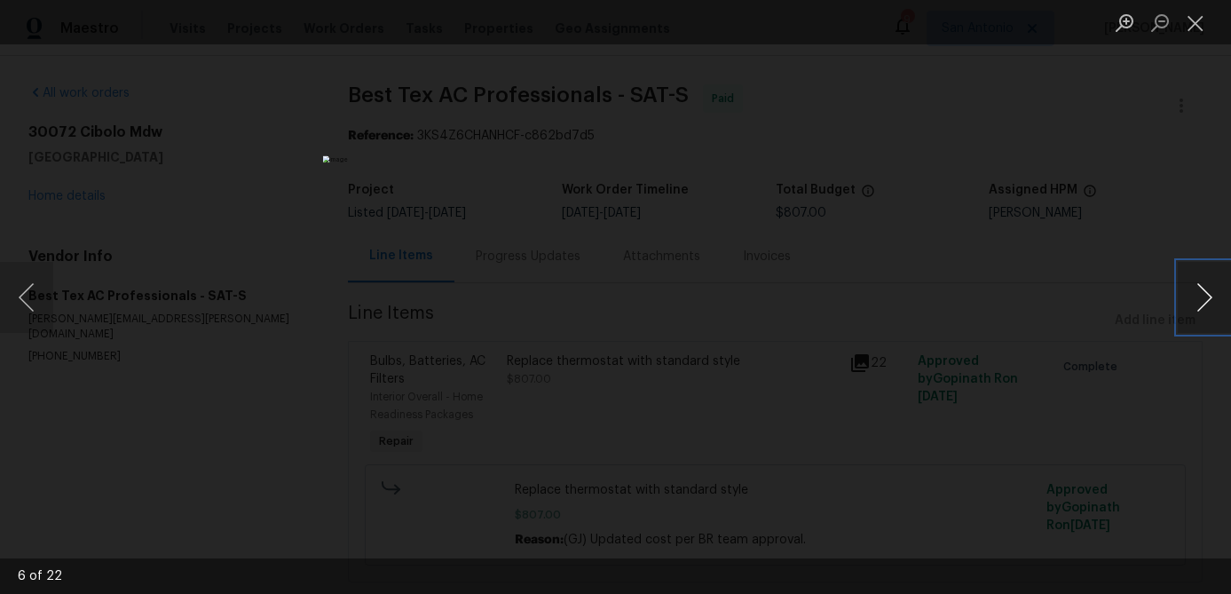
click at [1212, 280] on button "Next image" at bounding box center [1204, 297] width 53 height 71
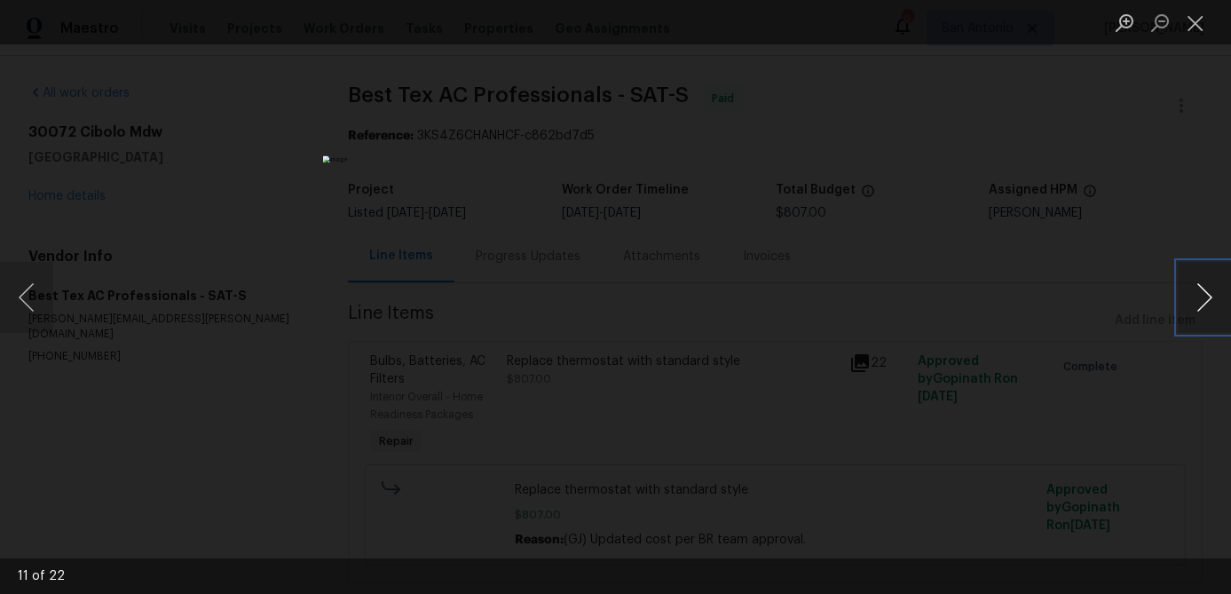
click at [1212, 280] on button "Next image" at bounding box center [1204, 297] width 53 height 71
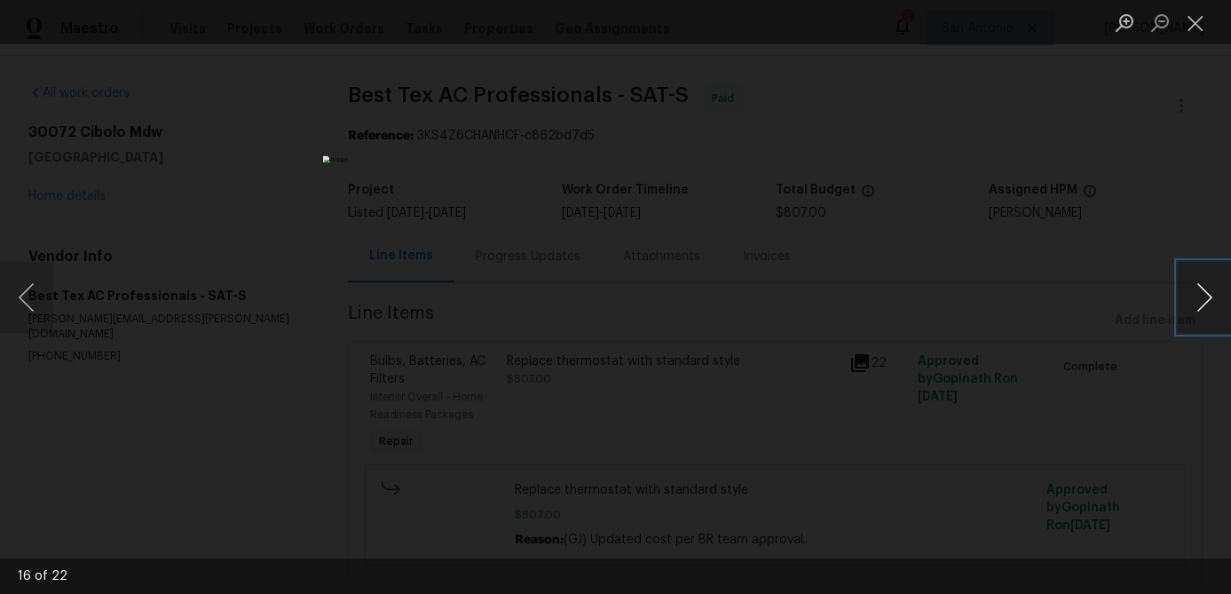
click at [1212, 280] on button "Next image" at bounding box center [1204, 297] width 53 height 71
click at [1212, 279] on button "Next image" at bounding box center [1204, 297] width 53 height 71
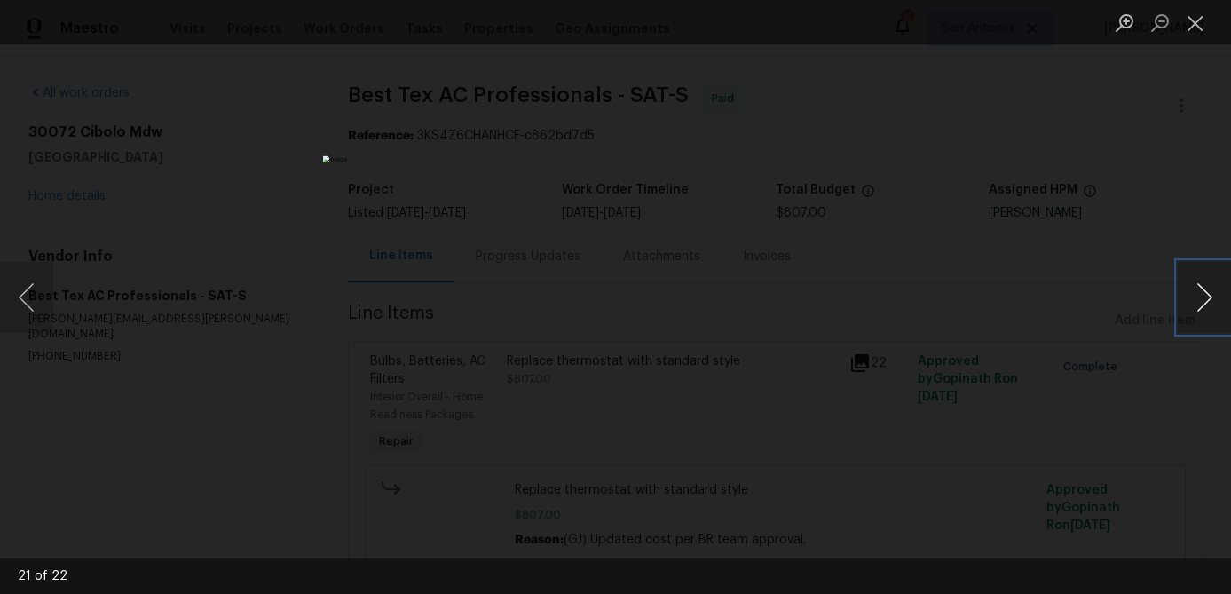
click at [1212, 279] on button "Next image" at bounding box center [1204, 297] width 53 height 71
click at [1199, 29] on button "Close lightbox" at bounding box center [1195, 22] width 35 height 31
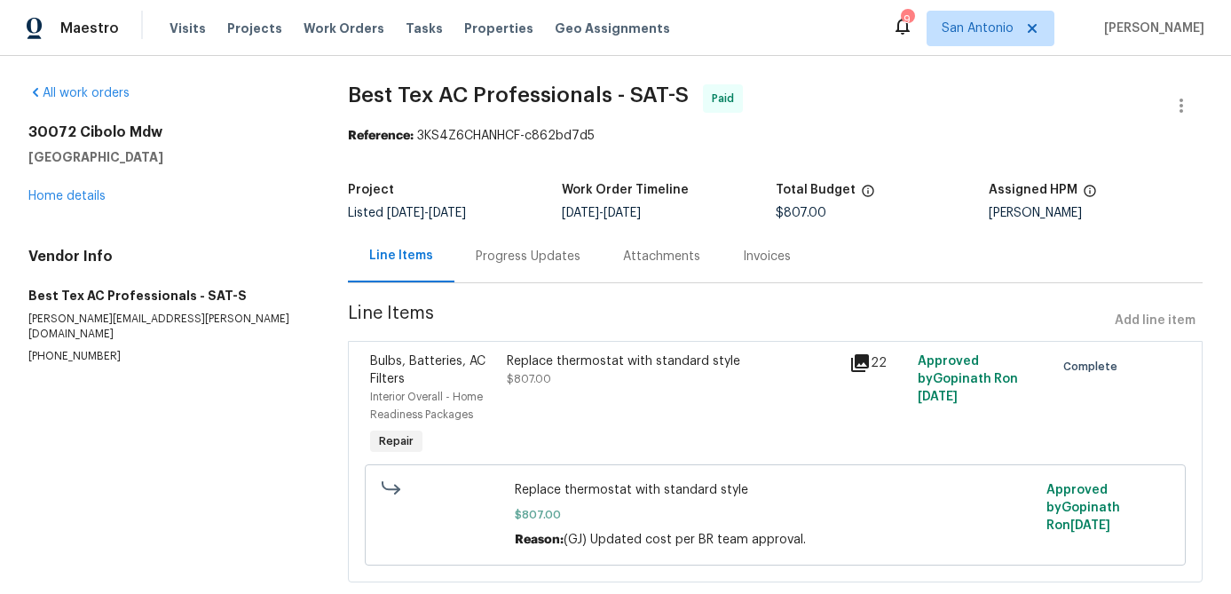
click at [499, 259] on div "Progress Updates" at bounding box center [528, 257] width 105 height 18
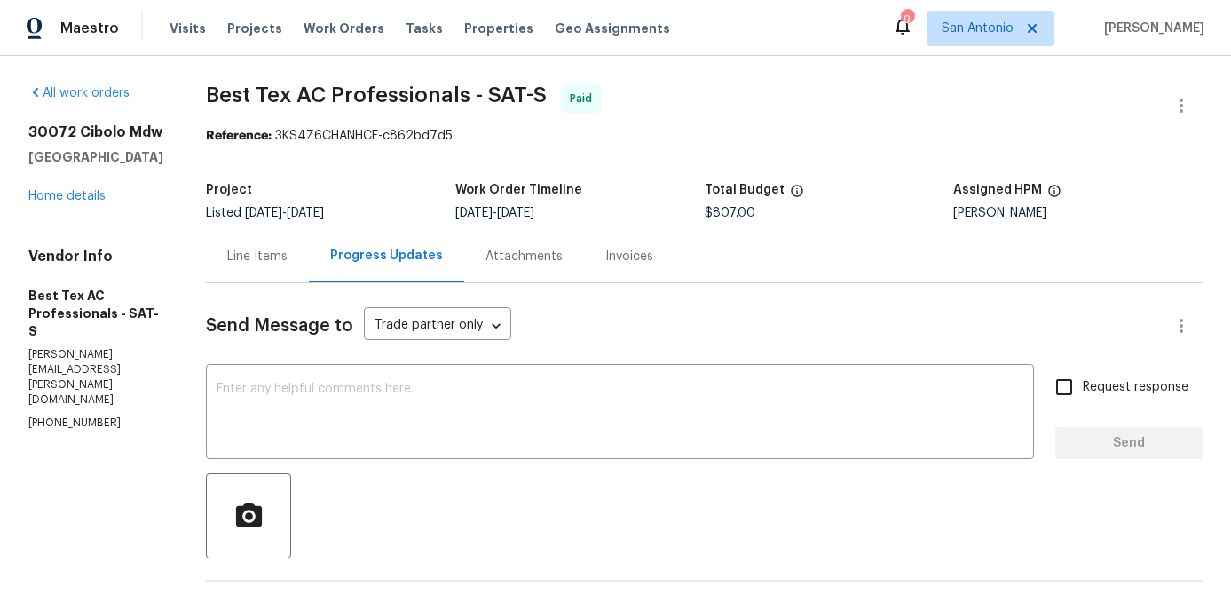
click at [261, 254] on div "Line Items" at bounding box center [257, 257] width 60 height 18
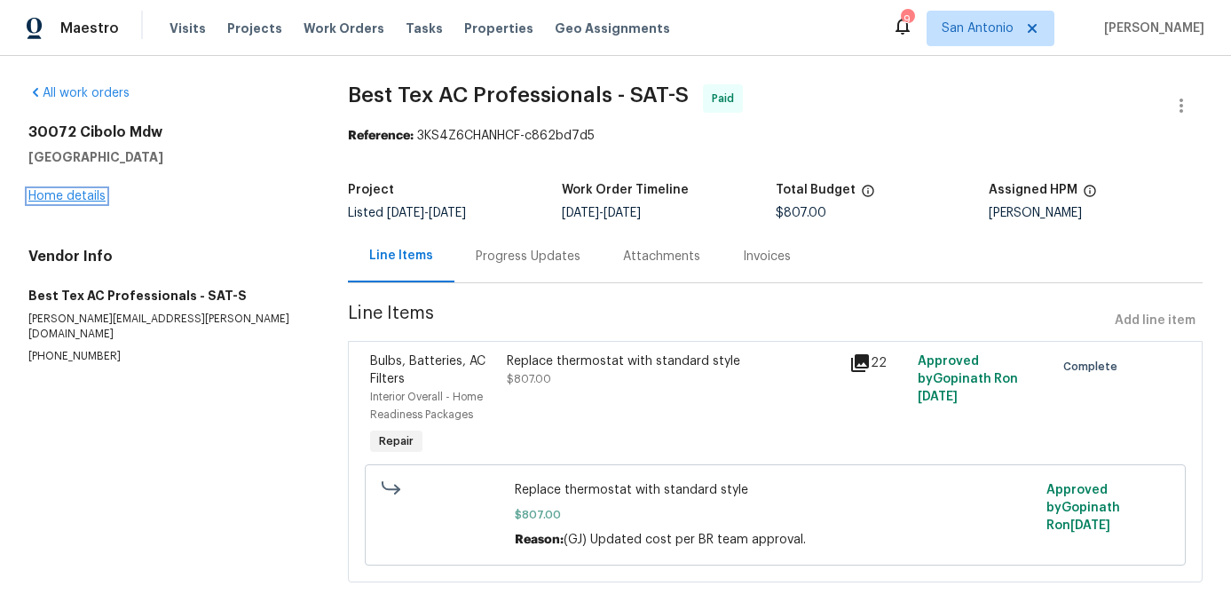
click at [75, 190] on link "Home details" at bounding box center [66, 196] width 77 height 12
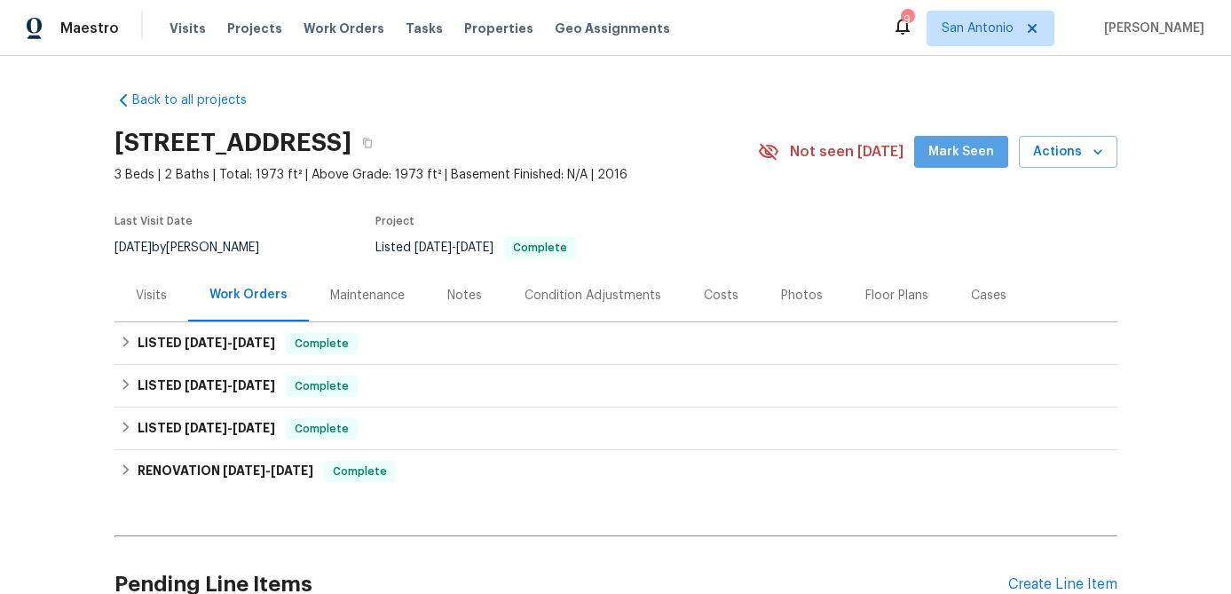
click at [970, 151] on span "Mark Seen" at bounding box center [961, 152] width 66 height 22
